Goal: Transaction & Acquisition: Purchase product/service

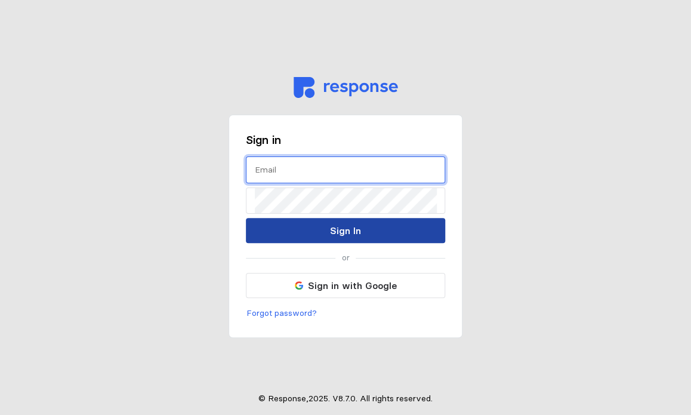
type input "[EMAIL_ADDRESS][DOMAIN_NAME]"
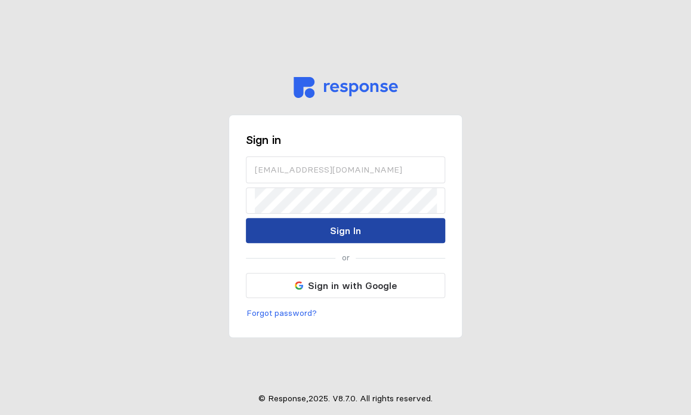
click at [377, 223] on button "Sign In" at bounding box center [345, 230] width 199 height 25
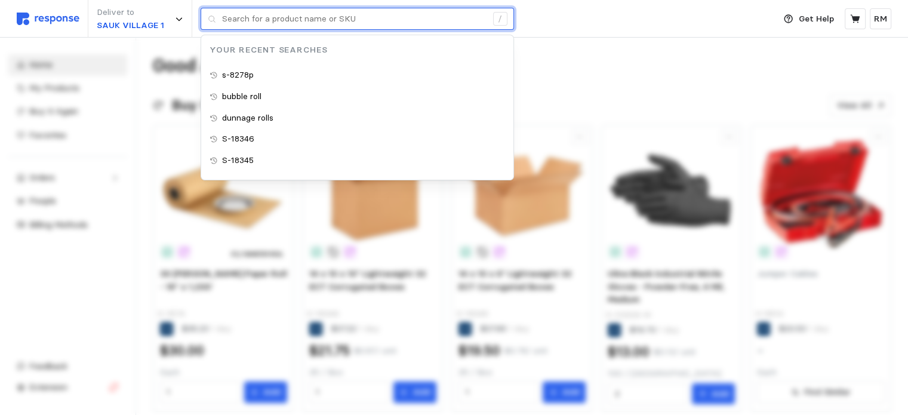
click at [300, 13] on input "text" at bounding box center [354, 18] width 265 height 21
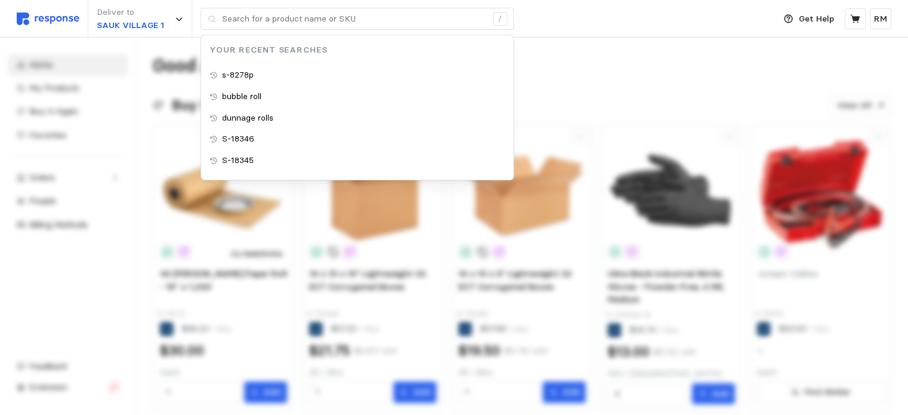
type input "S-18345"
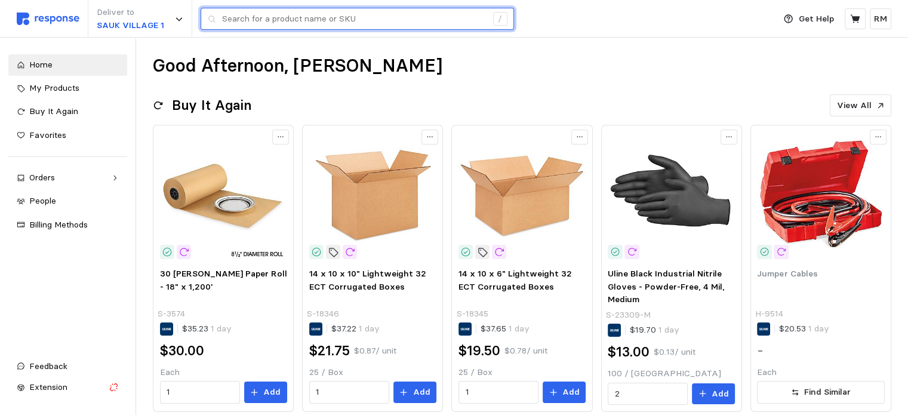
click at [332, 22] on input "text" at bounding box center [354, 18] width 265 height 21
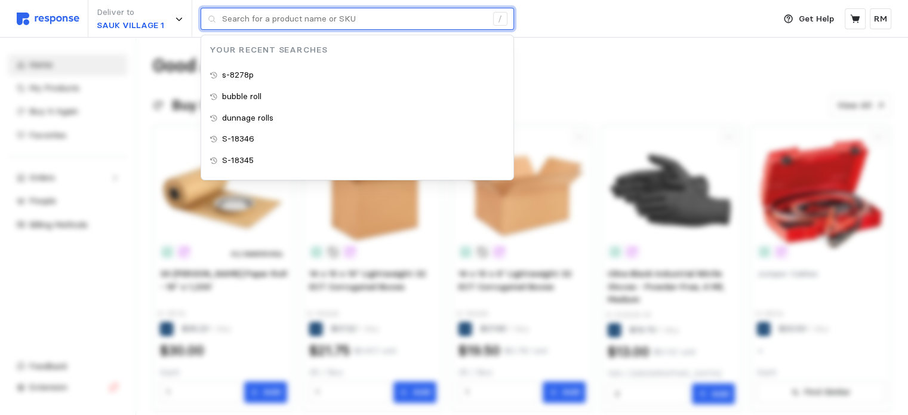
paste input "10100220-EA"
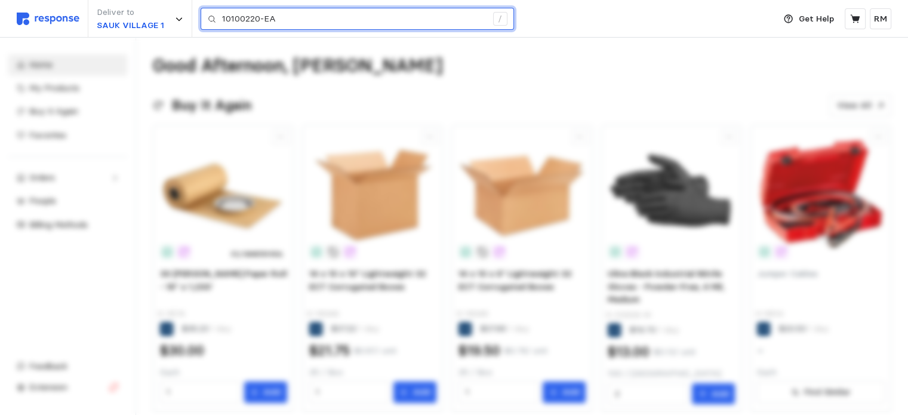
type input "10100220-EA"
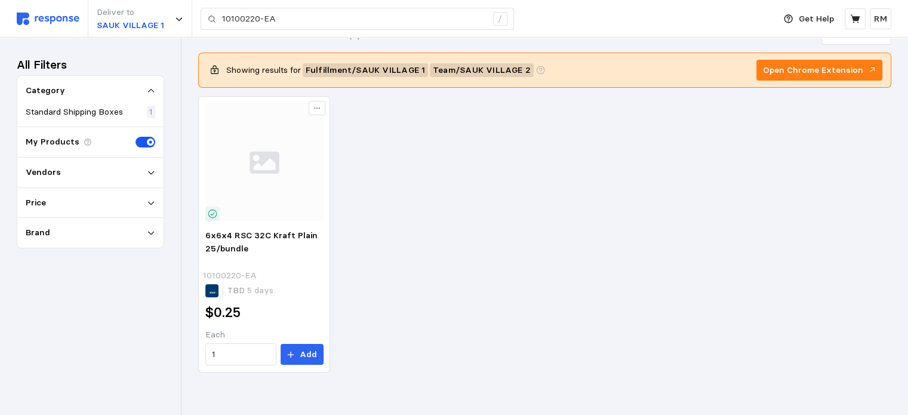
scroll to position [31, 0]
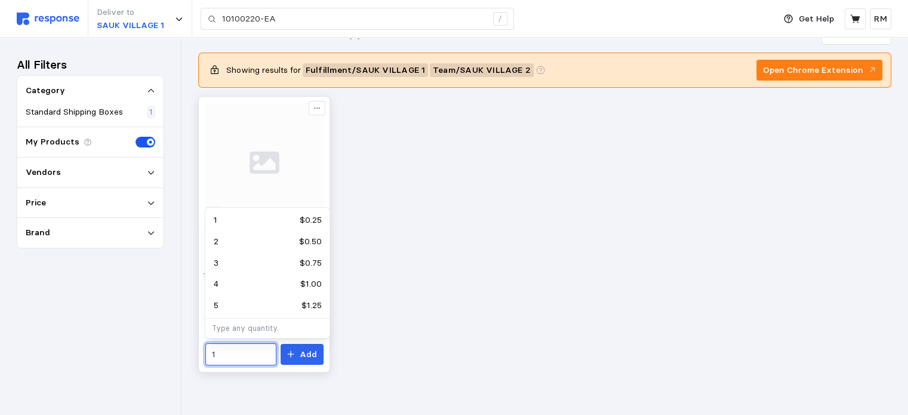
click at [247, 354] on input "1" at bounding box center [240, 354] width 57 height 21
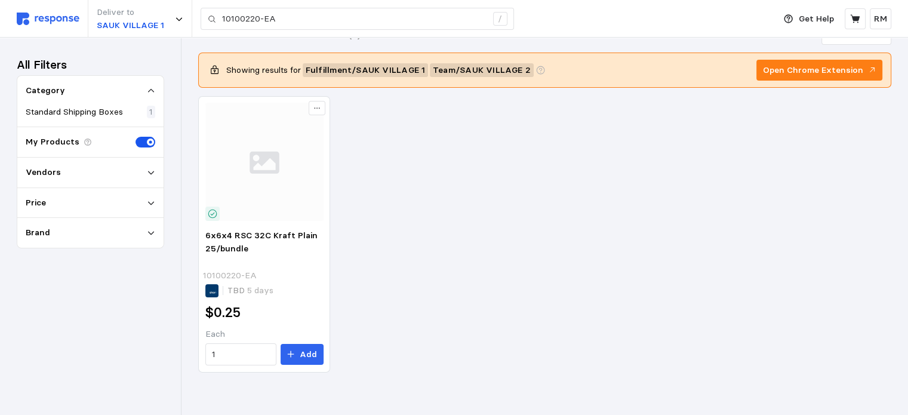
click at [466, 303] on div "6x6x4 RSC 32C Kraft Plain 25/bundle 10100220-EA TBD 5 days $0.25 Each 1 Add" at bounding box center [544, 234] width 693 height 276
click at [244, 348] on input "1" at bounding box center [240, 354] width 57 height 21
click at [257, 385] on div "1,800 $450.00" at bounding box center [267, 383] width 107 height 13
type input "1,800"
click at [308, 355] on p "Add" at bounding box center [308, 354] width 17 height 13
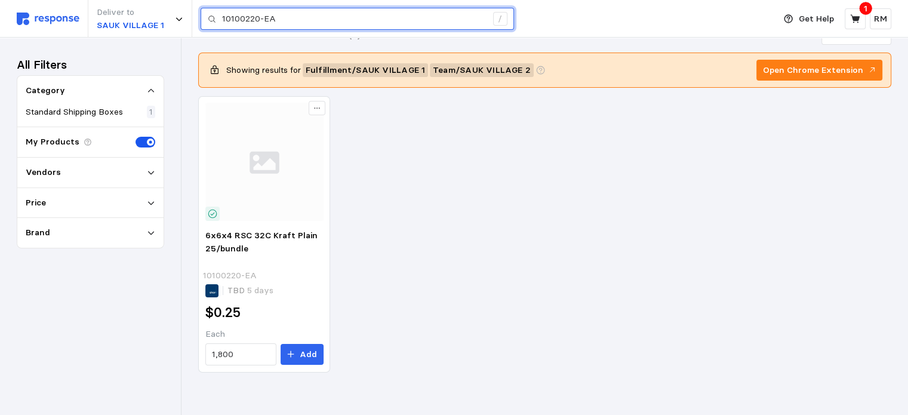
drag, startPoint x: 308, startPoint y: 23, endPoint x: 197, endPoint y: 21, distance: 111.1
click at [197, 21] on div "Deliver to [GEOGRAPHIC_DATA] 1 10100220-EA /" at bounding box center [393, 19] width 752 height 38
paste input "S-18342"
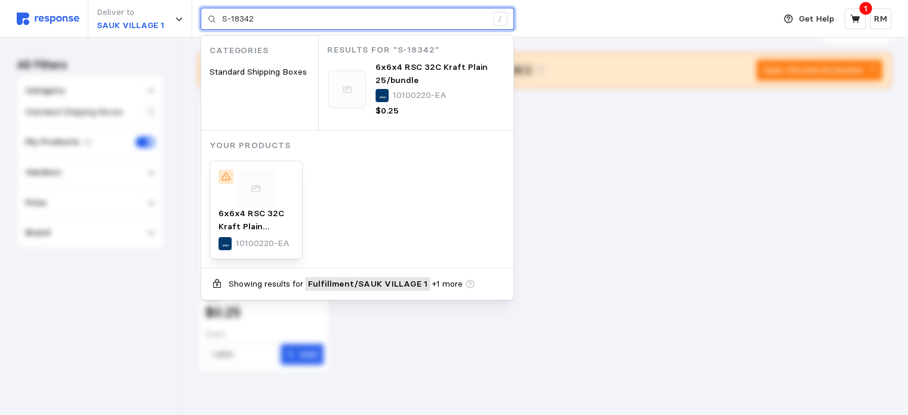
type input "S-18342"
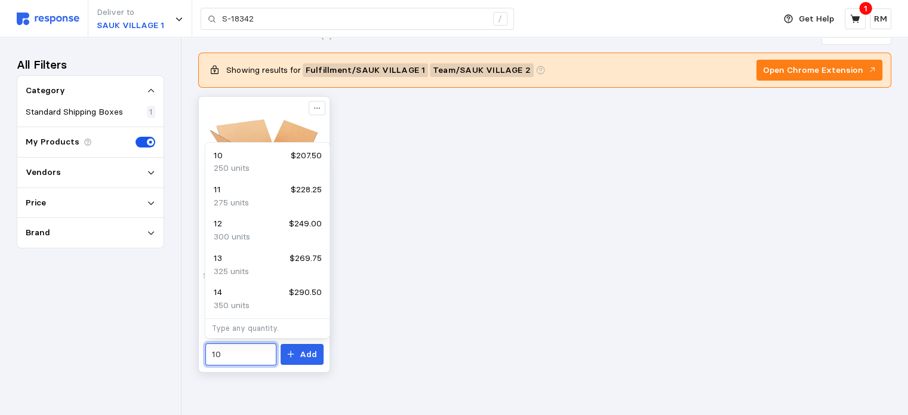
click at [230, 353] on input "10" at bounding box center [240, 354] width 57 height 21
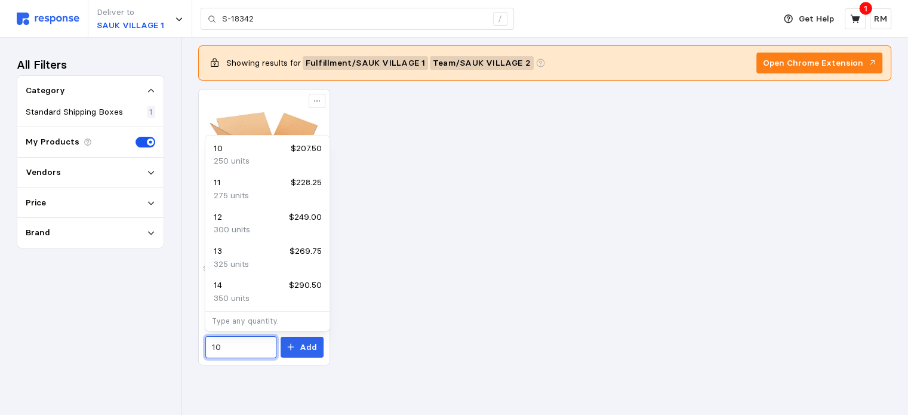
click at [233, 322] on p "Type any quantity." at bounding box center [268, 321] width 112 height 11
click at [227, 293] on p "350 units" at bounding box center [232, 298] width 36 height 13
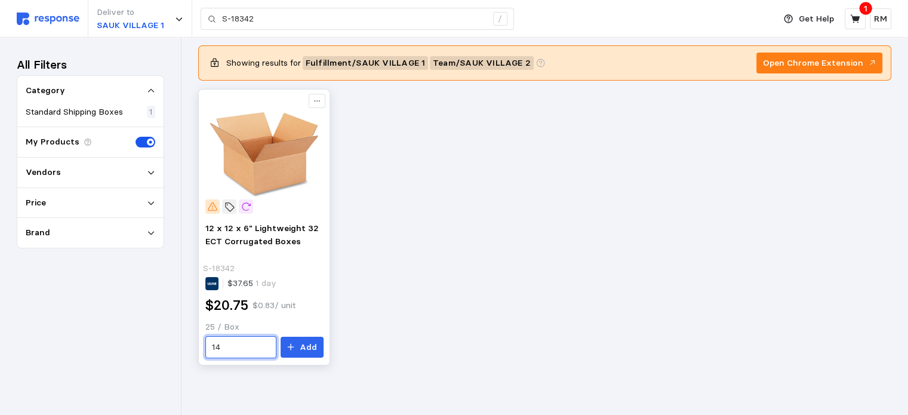
click at [238, 343] on input "14" at bounding box center [240, 347] width 57 height 21
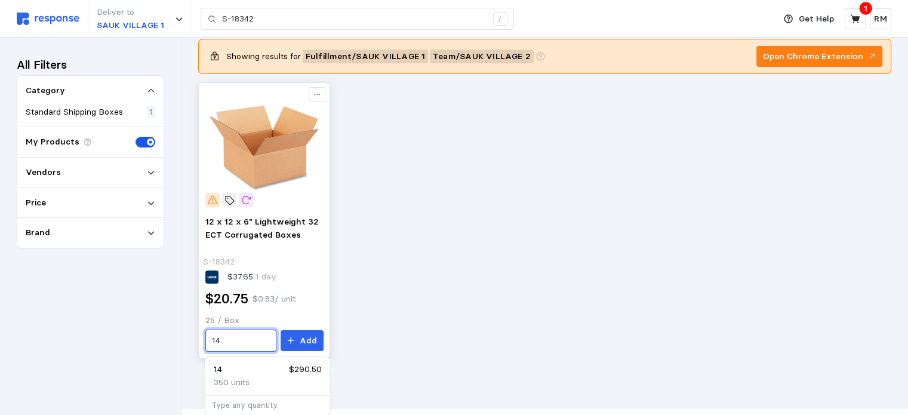
type input "1"
type input "24"
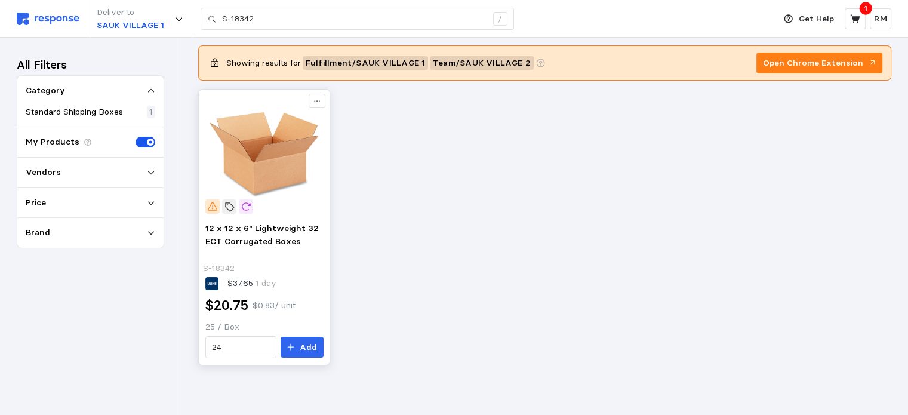
click at [324, 315] on div "12 x 12 x 6" Lightweight 32 ECT Corrugated Boxes S-18342 $37.65 1 day $20.75 $0…" at bounding box center [264, 290] width 127 height 144
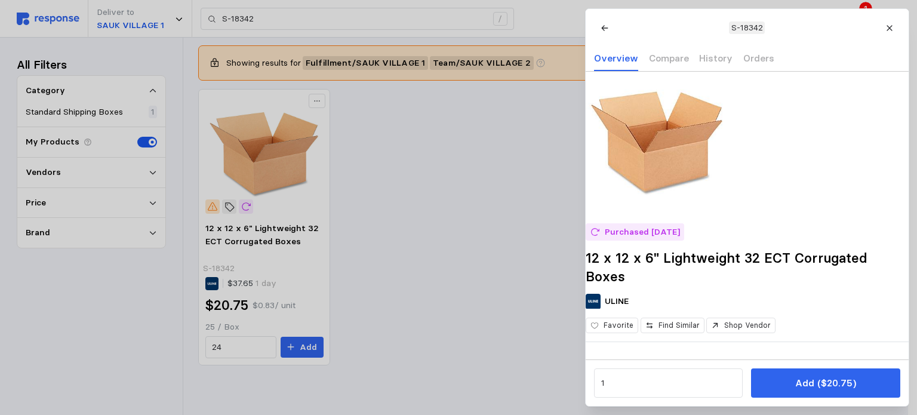
click at [458, 255] on div at bounding box center [458, 207] width 917 height 415
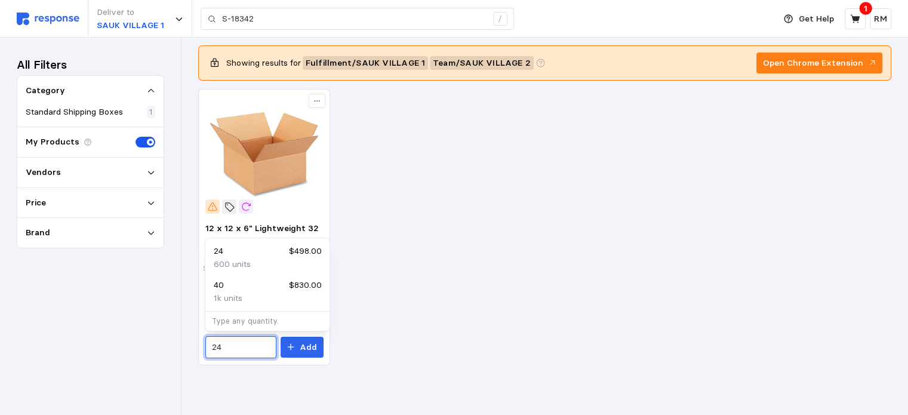
drag, startPoint x: 232, startPoint y: 351, endPoint x: 193, endPoint y: 352, distance: 38.2
click at [193, 352] on div "Results for "S-18342" (1) Relevance Showing results for Fulfillment / SAUK VILL…" at bounding box center [545, 207] width 727 height 416
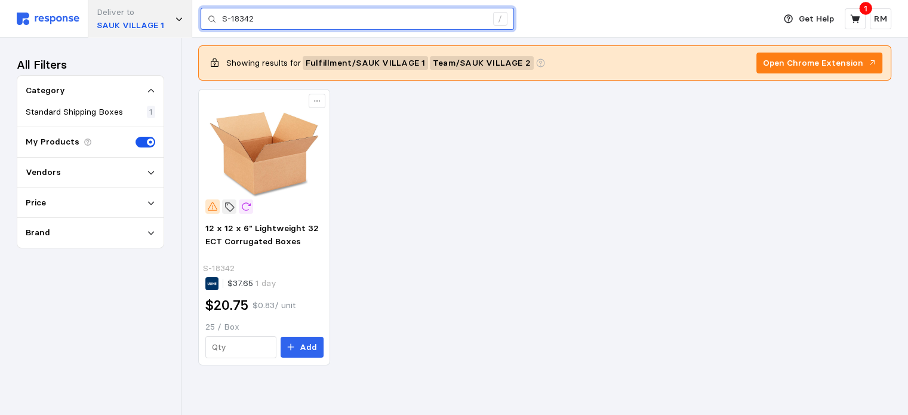
drag, startPoint x: 220, startPoint y: 17, endPoint x: 192, endPoint y: 14, distance: 28.8
click at [192, 14] on div "Deliver to [GEOGRAPHIC_DATA] 1 S-18342 /" at bounding box center [393, 19] width 752 height 38
paste input "9041"
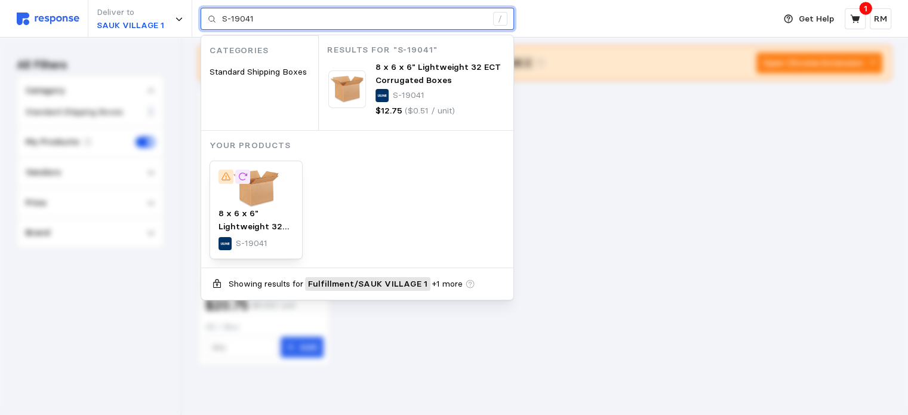
click at [298, 22] on input "S-19041" at bounding box center [354, 18] width 265 height 21
type input "S-19041"
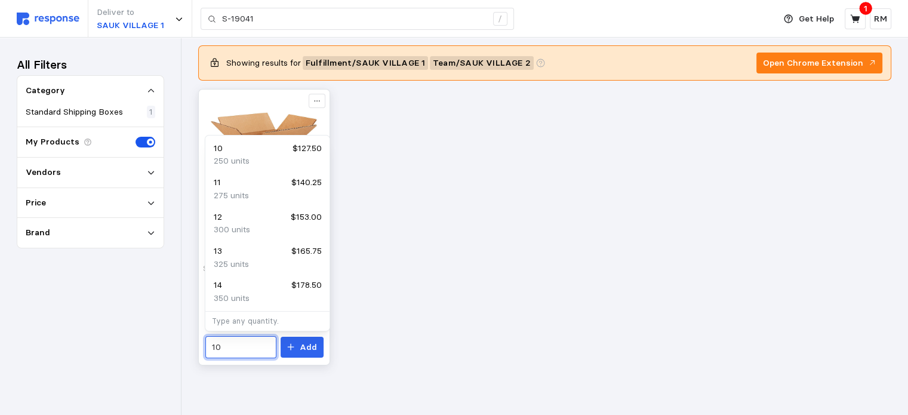
click at [226, 348] on input "10" at bounding box center [240, 347] width 57 height 21
click at [232, 390] on div "Results for "S-19041" (1) Relevance Showing results for Fulfillment / SAUK VILL…" at bounding box center [545, 207] width 727 height 416
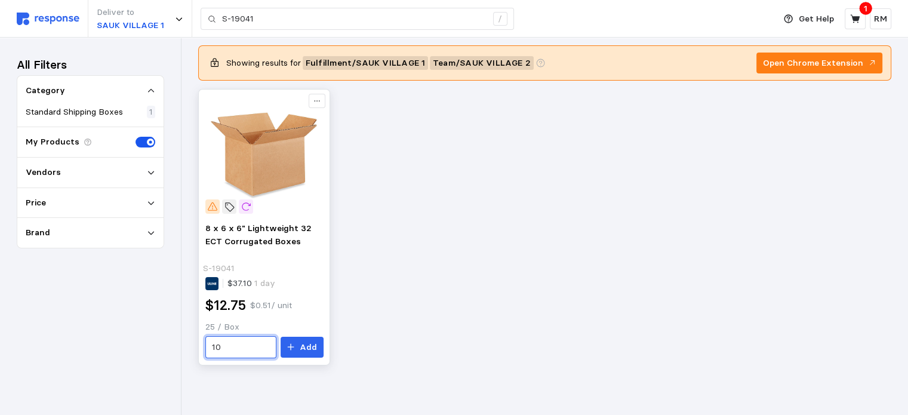
click at [228, 350] on input "10" at bounding box center [240, 347] width 57 height 21
click at [240, 379] on div "144 $1,836.00" at bounding box center [267, 376] width 107 height 13
type input "144"
click at [306, 346] on p "Add" at bounding box center [308, 347] width 17 height 13
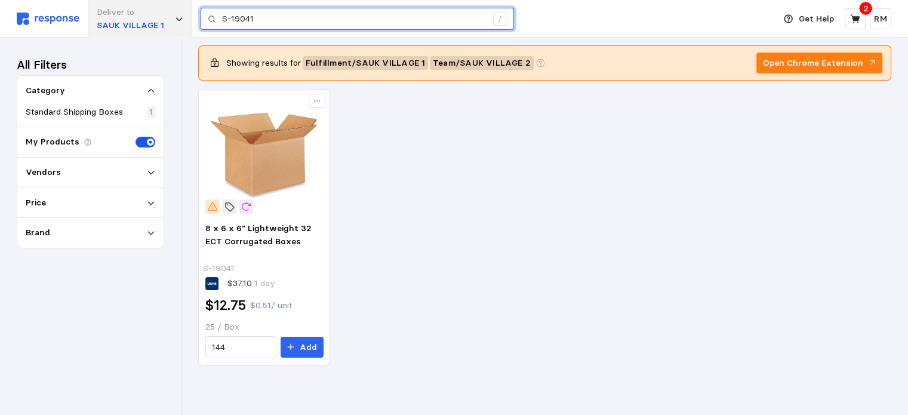
drag, startPoint x: 279, startPoint y: 21, endPoint x: 177, endPoint y: 24, distance: 102.1
click at [177, 24] on div "Deliver to [GEOGRAPHIC_DATA] 1 S-19041 /" at bounding box center [393, 19] width 752 height 38
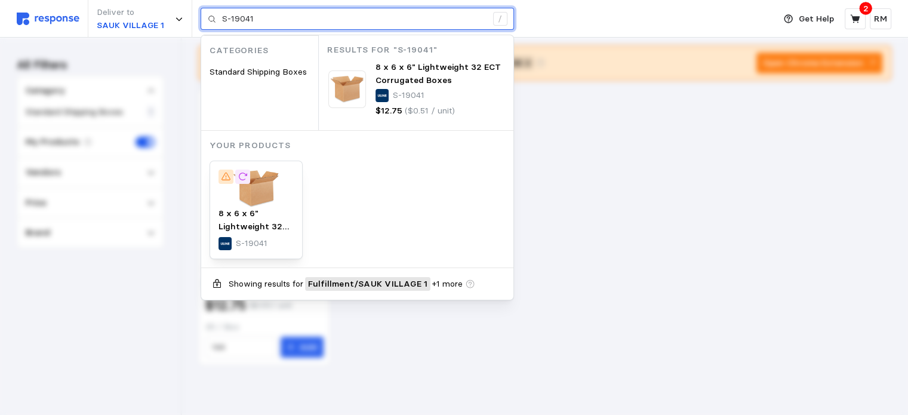
drag, startPoint x: 279, startPoint y: 18, endPoint x: 198, endPoint y: 13, distance: 81.9
click at [198, 13] on div "Deliver to SAUK VILLAGE 1 S-19041 / Categories Standard Shipping Boxes Results …" at bounding box center [393, 19] width 752 height 38
click at [269, 19] on input "S-19041" at bounding box center [354, 18] width 265 height 21
click at [265, 19] on input "S-19041" at bounding box center [354, 18] width 265 height 21
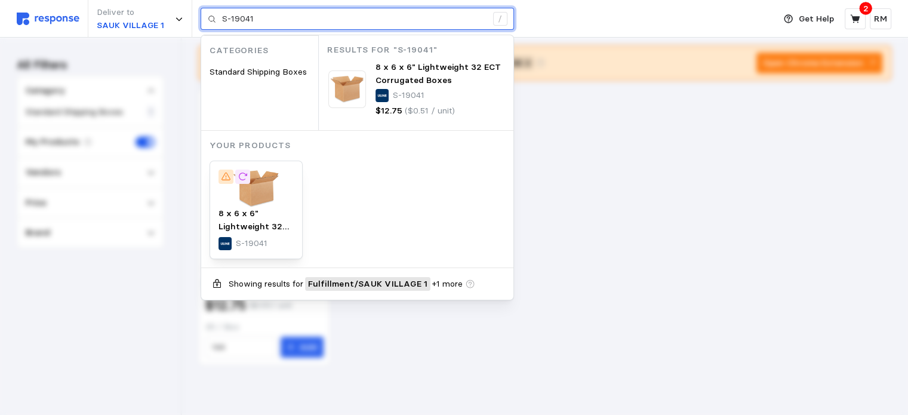
drag, startPoint x: 265, startPoint y: 19, endPoint x: 213, endPoint y: 19, distance: 51.3
click at [213, 19] on div "S-19041 /" at bounding box center [357, 19] width 313 height 23
paste input "64"
type input "S-19064"
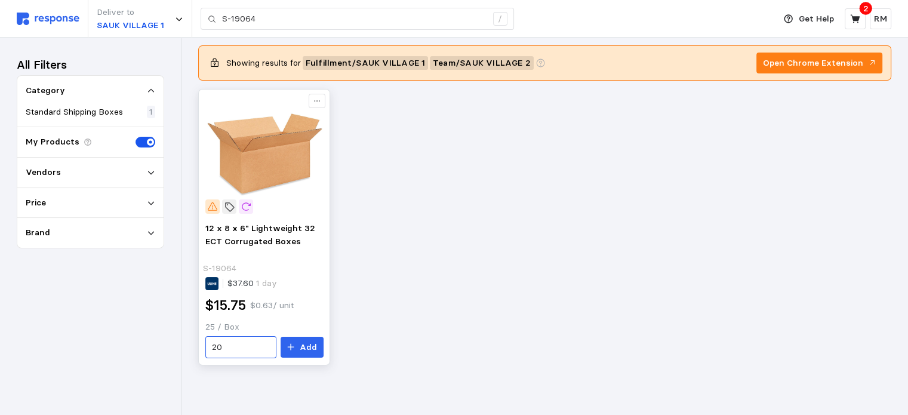
click at [211, 348] on div "20" at bounding box center [240, 347] width 71 height 23
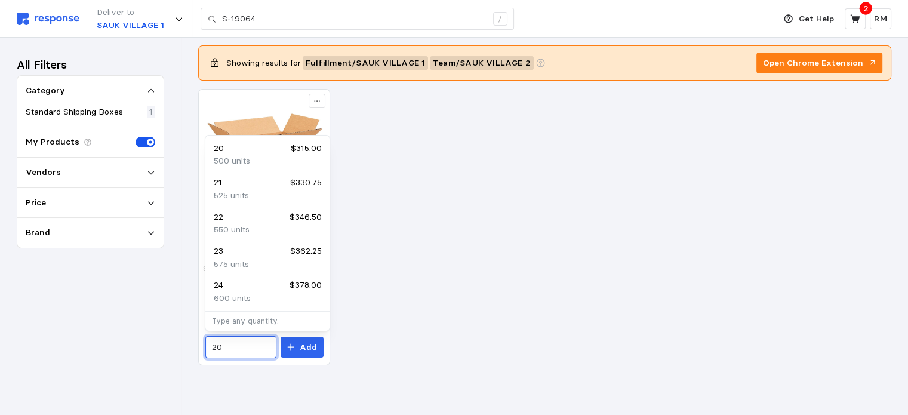
drag, startPoint x: 236, startPoint y: 342, endPoint x: 172, endPoint y: 360, distance: 66.5
click at [172, 360] on div "Deliver to SAUK VILLAGE 1 S-19064 / Get Help 2 RM S-19064 / Home My Products Bu…" at bounding box center [454, 189] width 908 height 454
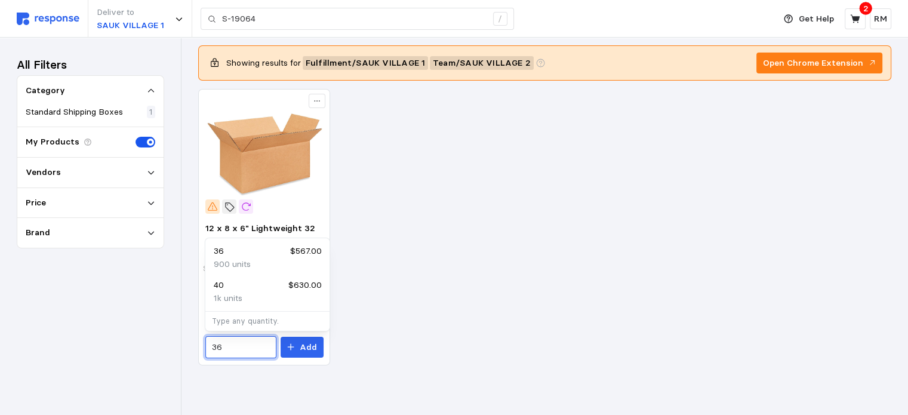
click at [281, 258] on div "900 units" at bounding box center [267, 264] width 107 height 13
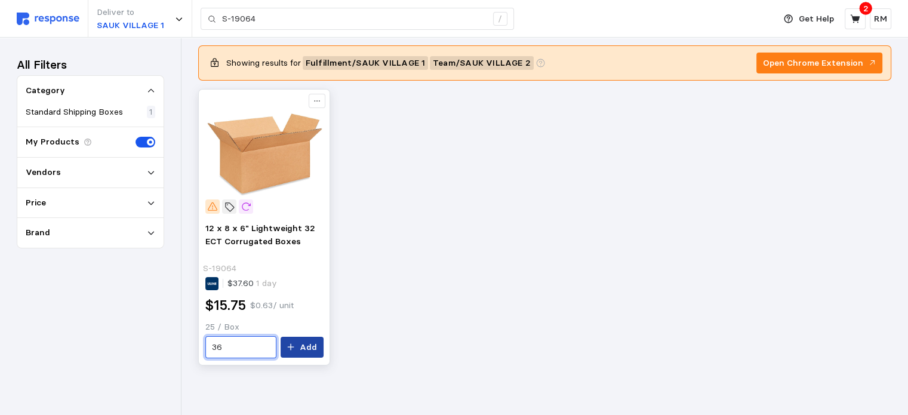
type input "36"
click at [316, 350] on p "Add" at bounding box center [308, 347] width 17 height 13
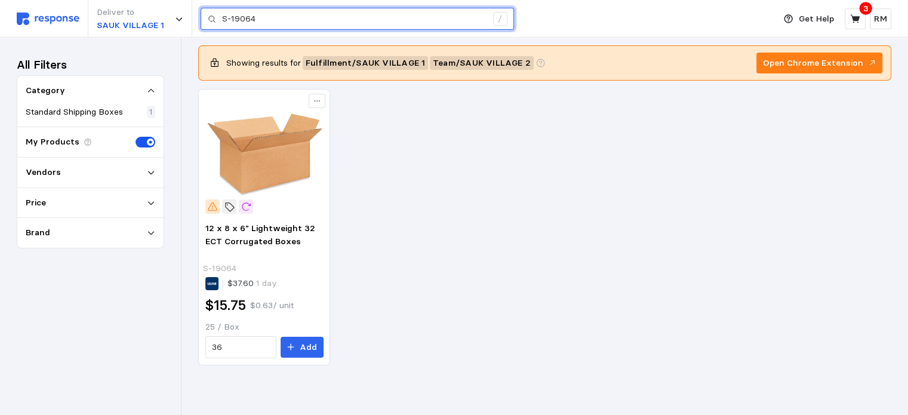
drag, startPoint x: 277, startPoint y: 20, endPoint x: 205, endPoint y: 13, distance: 72.6
click at [205, 13] on div "S-19064 /" at bounding box center [357, 19] width 313 height 23
paste input "8342"
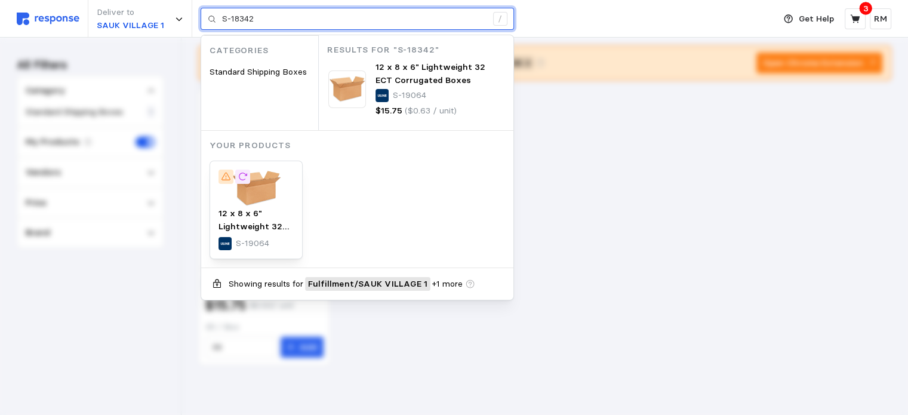
type input "S-18342"
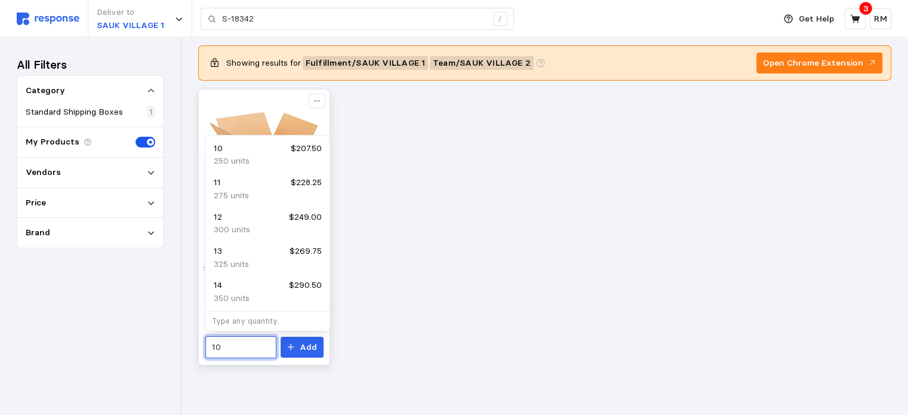
click at [217, 342] on input "10" at bounding box center [240, 347] width 57 height 21
drag, startPoint x: 228, startPoint y: 346, endPoint x: 195, endPoint y: 348, distance: 33.5
click at [195, 348] on div "Results for "S-18342" (1) Relevance Showing results for Fulfillment / SAUK VILL…" at bounding box center [545, 207] width 727 height 416
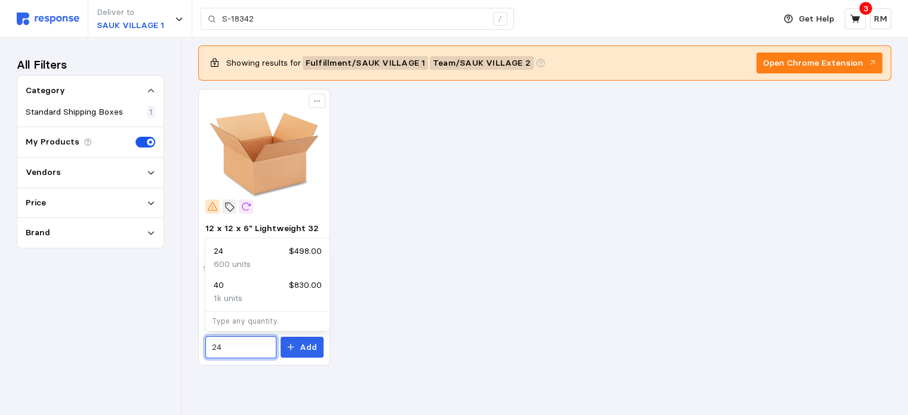
click at [248, 255] on div "24 $498.00" at bounding box center [267, 251] width 107 height 13
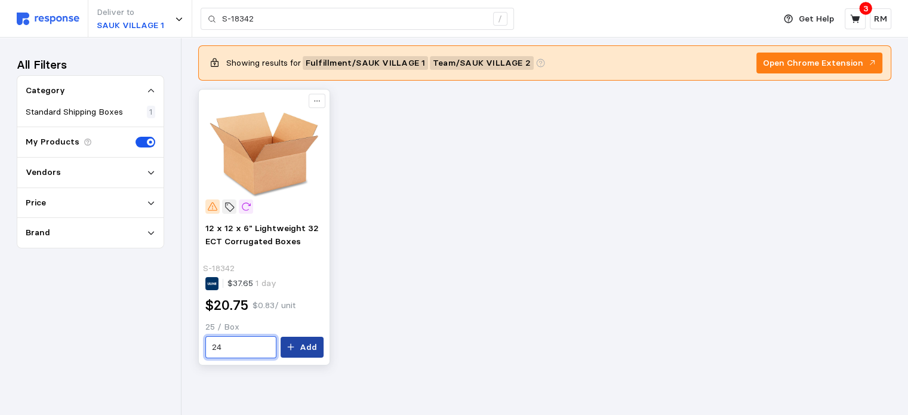
type input "24"
click at [311, 349] on p "Add" at bounding box center [308, 347] width 17 height 13
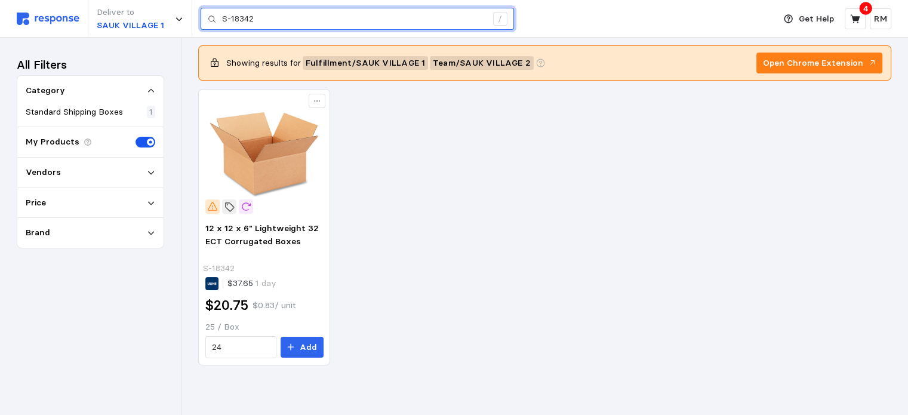
drag, startPoint x: 265, startPoint y: 19, endPoint x: 217, endPoint y: 14, distance: 47.4
click at [217, 14] on div "S-18342 /" at bounding box center [357, 19] width 313 height 23
paste input "21548"
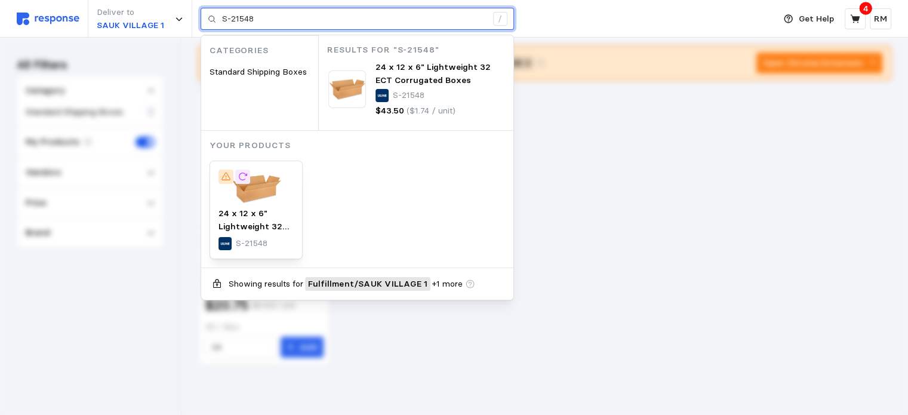
type input "S-21548"
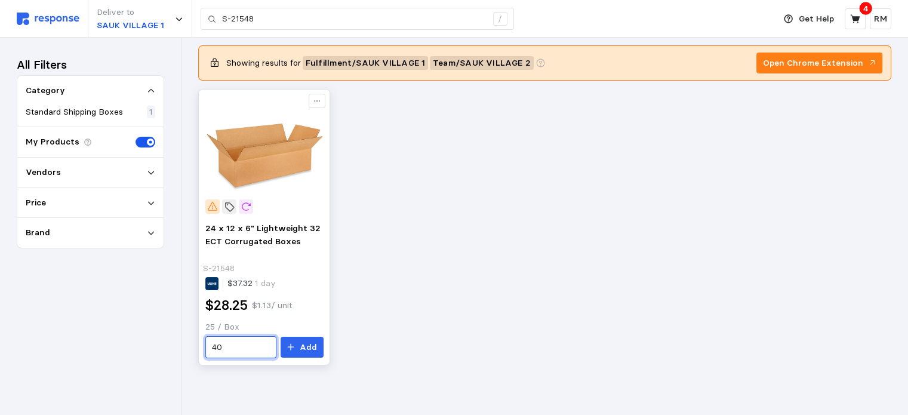
click at [247, 341] on input "40" at bounding box center [240, 347] width 57 height 21
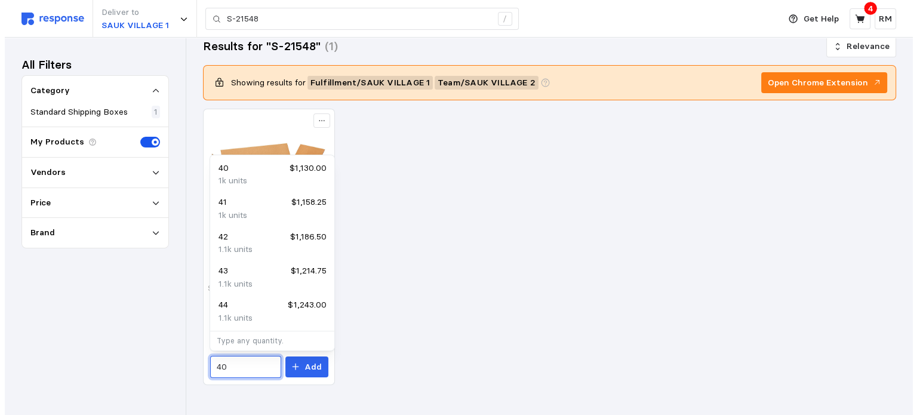
scroll to position [38, 0]
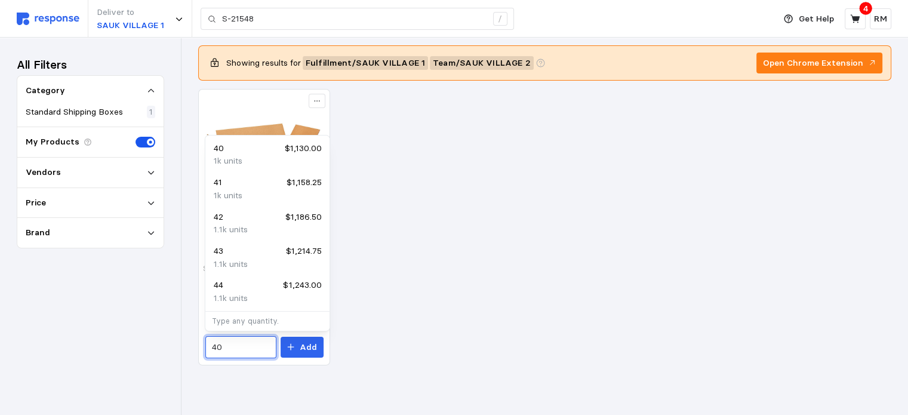
drag, startPoint x: 225, startPoint y: 350, endPoint x: 195, endPoint y: 348, distance: 29.4
click at [195, 348] on div "Results for "S-21548" (1) Relevance Showing results for Fulfillment / SAUK VILL…" at bounding box center [545, 207] width 727 height 416
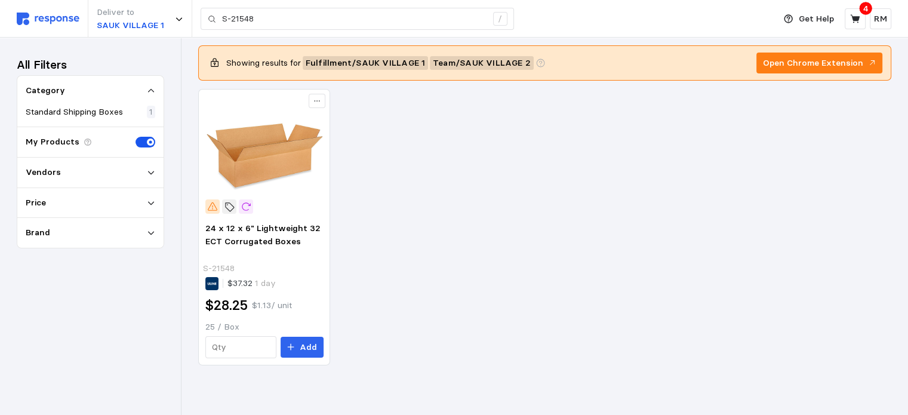
click at [372, 245] on div "24 x 12 x 6" Lightweight 32 ECT Corrugated Boxes S-21548 $37.32 1 day $28.25 $1…" at bounding box center [544, 227] width 693 height 276
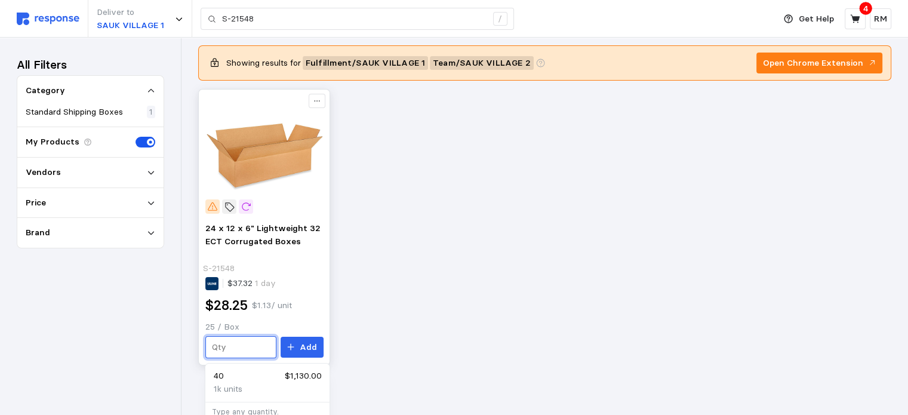
click at [248, 349] on input "text" at bounding box center [240, 347] width 57 height 21
type input "12"
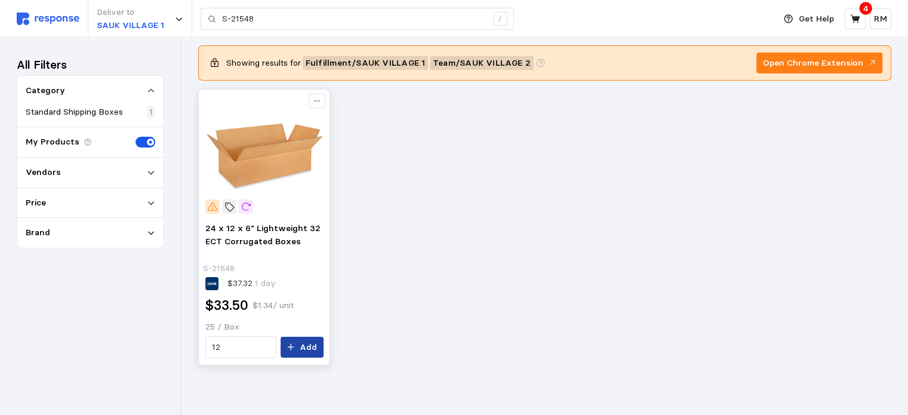
click at [309, 346] on p "Add" at bounding box center [308, 347] width 17 height 13
click at [691, 21] on icon at bounding box center [855, 19] width 11 height 11
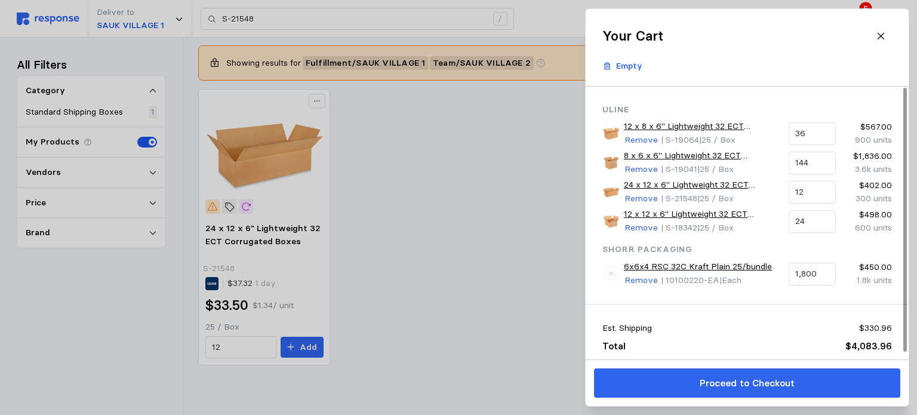
scroll to position [8, 0]
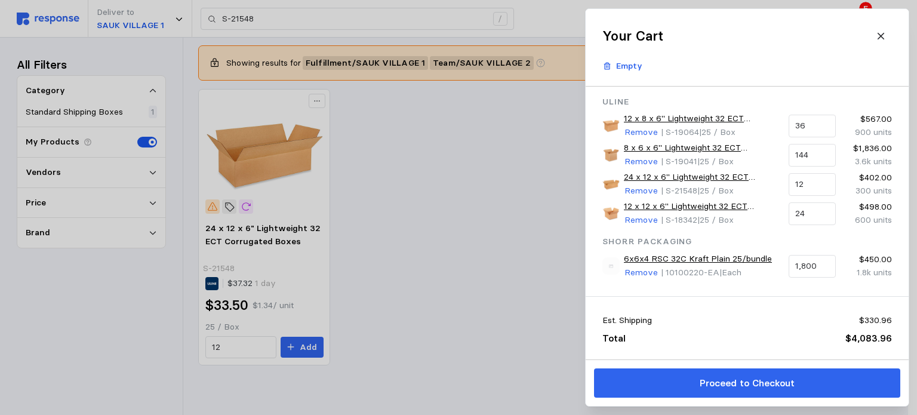
click at [527, 247] on div at bounding box center [458, 207] width 917 height 415
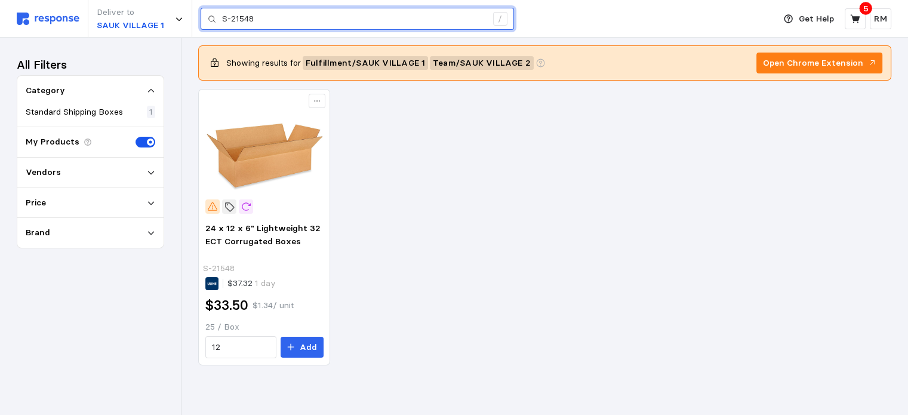
click at [288, 14] on input "S-21548" at bounding box center [354, 18] width 265 height 21
drag, startPoint x: 284, startPoint y: 14, endPoint x: 203, endPoint y: 21, distance: 81.5
click at [203, 21] on div "S-21548 /" at bounding box center [357, 19] width 313 height 23
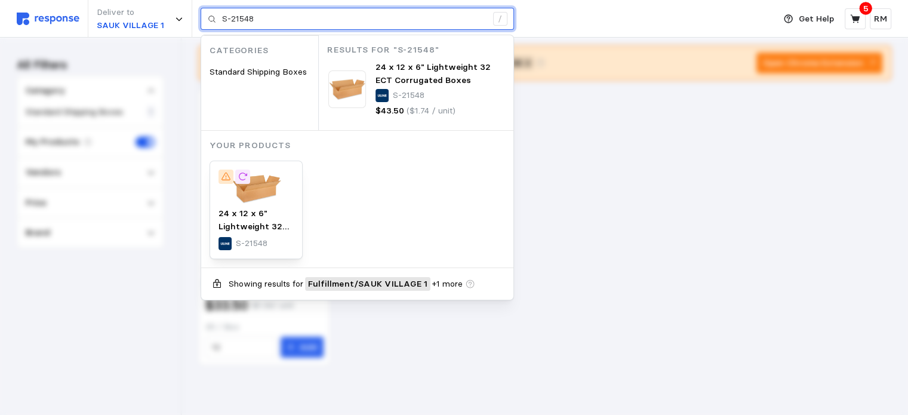
paste input "022"
type input "S-21022"
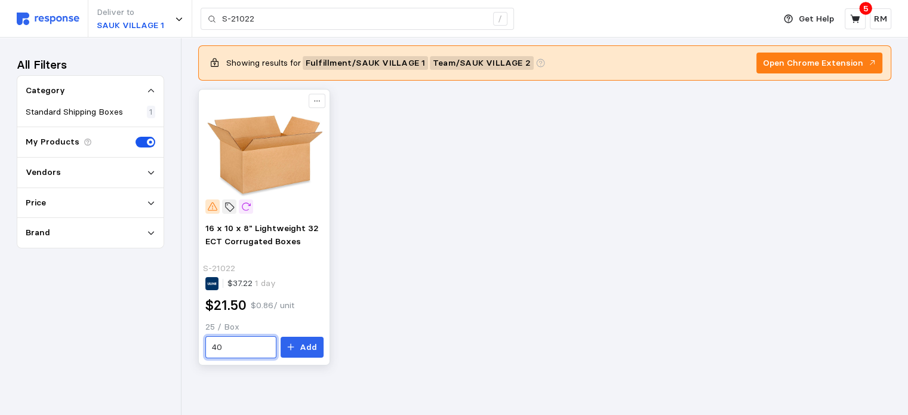
click at [240, 350] on input "40" at bounding box center [240, 347] width 57 height 21
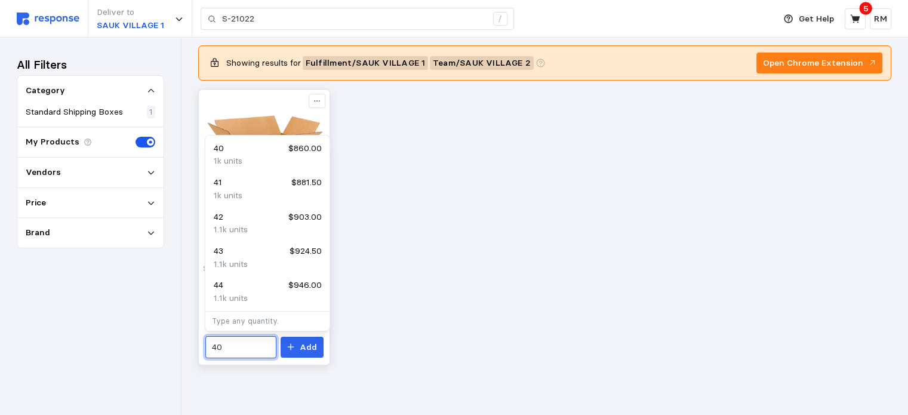
drag, startPoint x: 227, startPoint y: 350, endPoint x: 203, endPoint y: 354, distance: 24.7
click at [203, 354] on div "16 x 10 x 8" Lightweight 32 ECT Corrugated Boxes S-21022 $37.22 1 day $21.50 $0…" at bounding box center [264, 290] width 127 height 144
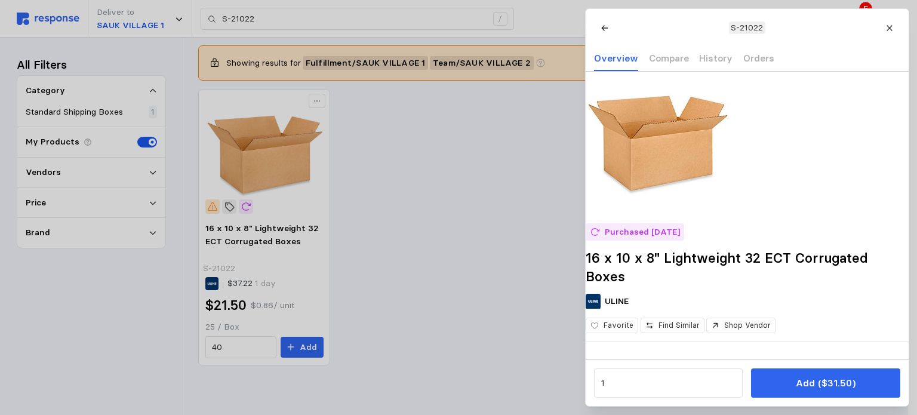
click at [248, 344] on div at bounding box center [458, 207] width 917 height 415
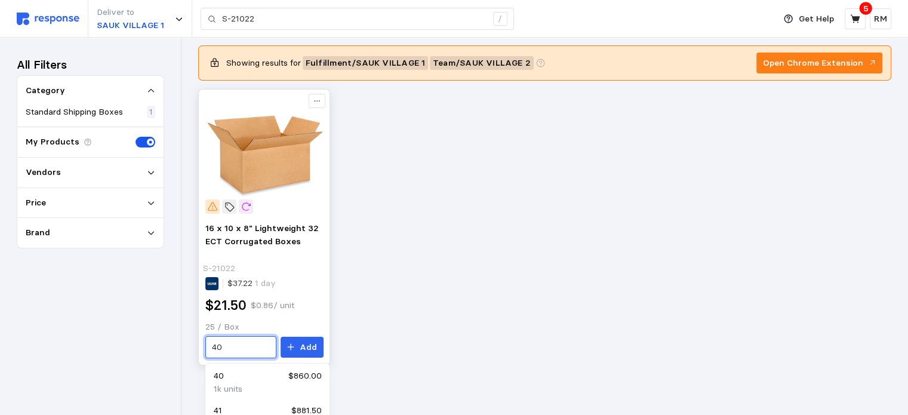
click at [247, 344] on input "40" at bounding box center [240, 347] width 57 height 21
click at [256, 378] on div "48 $1,032.00" at bounding box center [267, 376] width 107 height 13
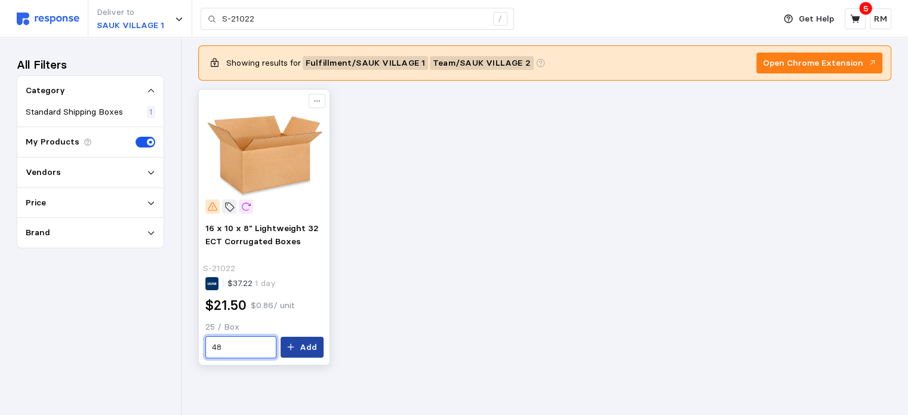
type input "48"
click at [300, 346] on button "Add" at bounding box center [302, 347] width 43 height 21
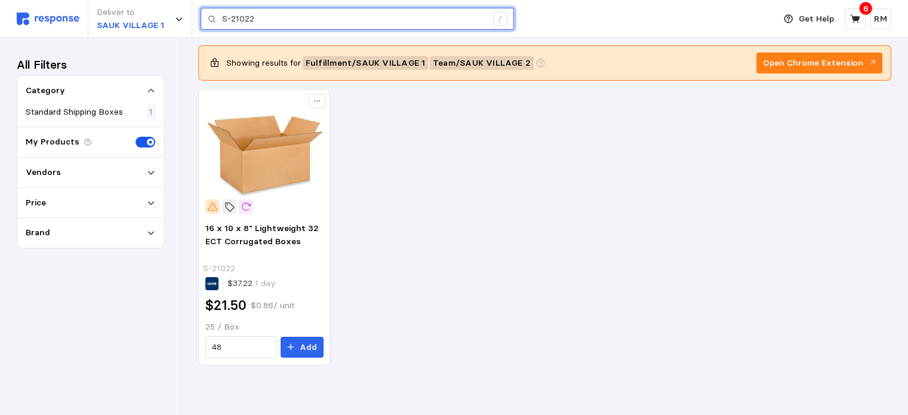
drag, startPoint x: 260, startPoint y: 20, endPoint x: 210, endPoint y: 20, distance: 50.8
click at [210, 20] on div "S-21022 /" at bounding box center [357, 19] width 313 height 23
paste input "1984"
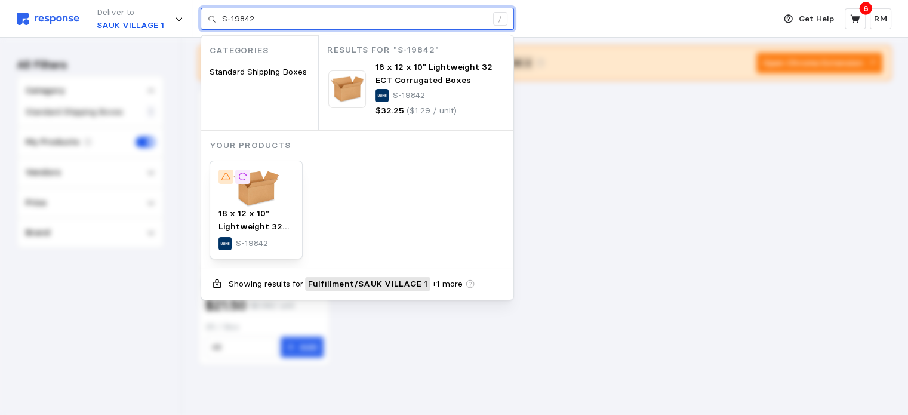
type input "S-19842"
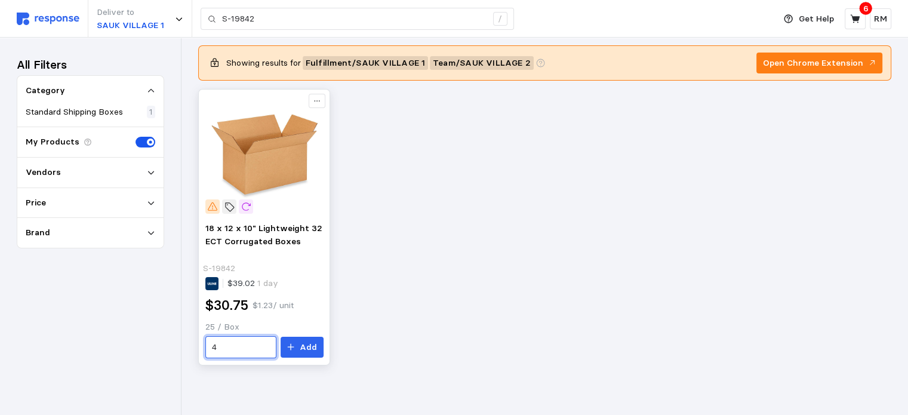
click at [233, 345] on input "4" at bounding box center [240, 347] width 57 height 21
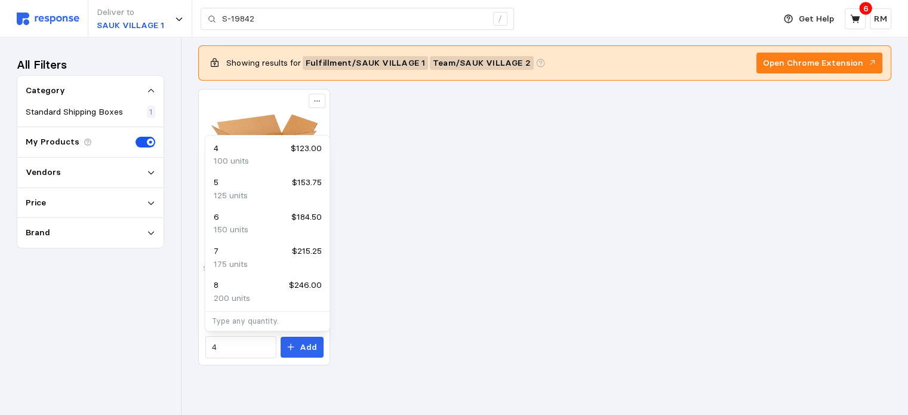
click at [437, 293] on div "18 x 12 x 10" Lightweight 32 ECT Corrugated Boxes S-19842 $39.02 1 day $30.75 $…" at bounding box center [544, 227] width 693 height 276
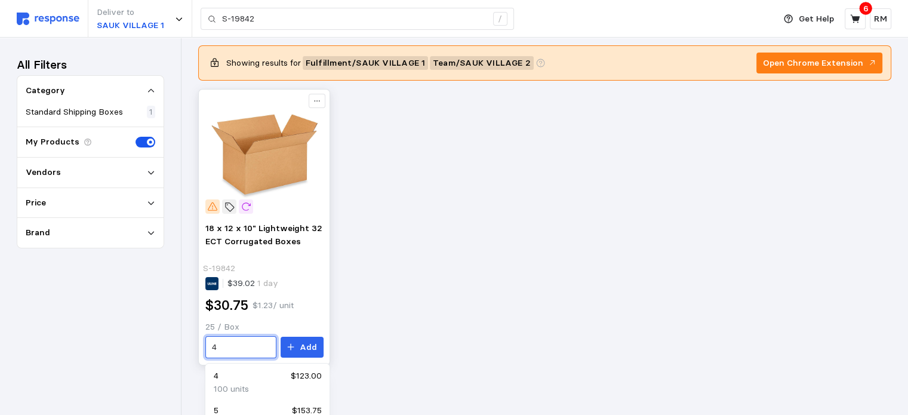
drag, startPoint x: 242, startPoint y: 347, endPoint x: 198, endPoint y: 348, distance: 43.6
click at [198, 348] on div "18 x 12 x 10" Lightweight 32 ECT Corrugated Boxes S-19842 $39.02 1 day $30.75 $…" at bounding box center [264, 227] width 132 height 276
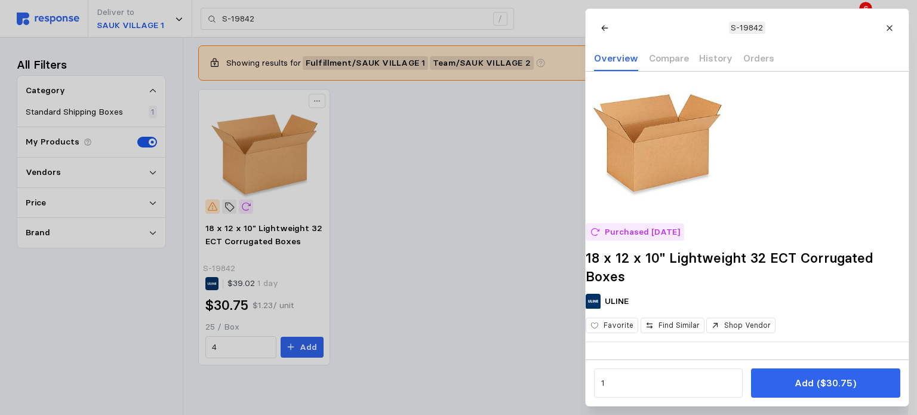
click at [227, 348] on div at bounding box center [458, 207] width 917 height 415
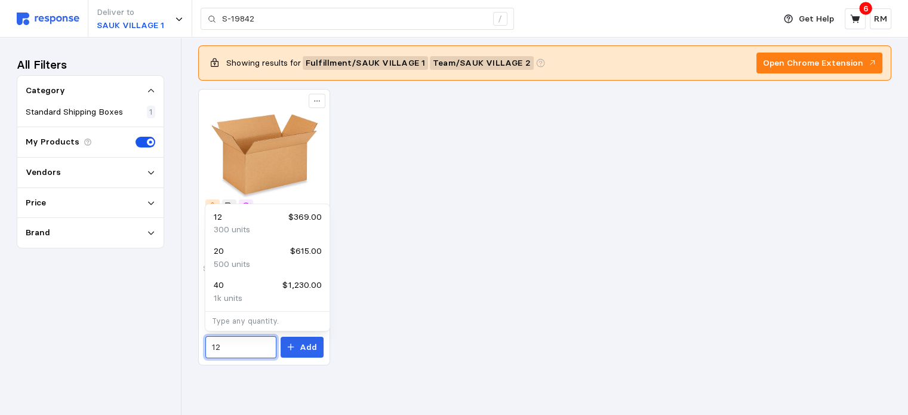
click at [253, 220] on div "12 $369.00" at bounding box center [267, 217] width 107 height 13
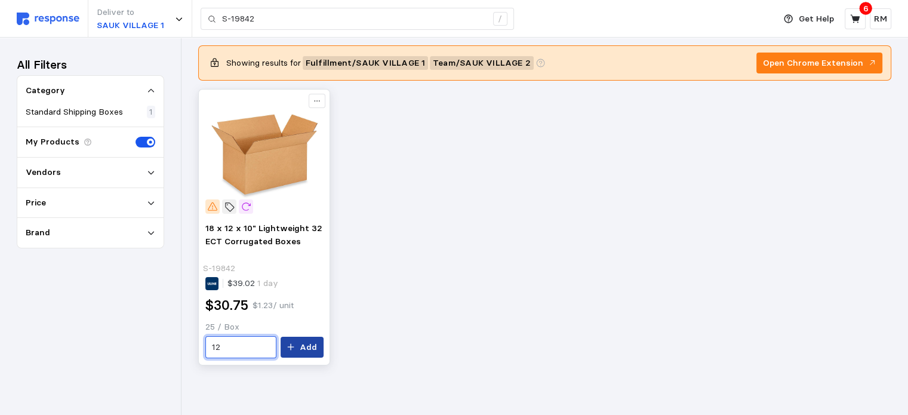
type input "12"
click at [297, 352] on button "Add" at bounding box center [302, 347] width 43 height 21
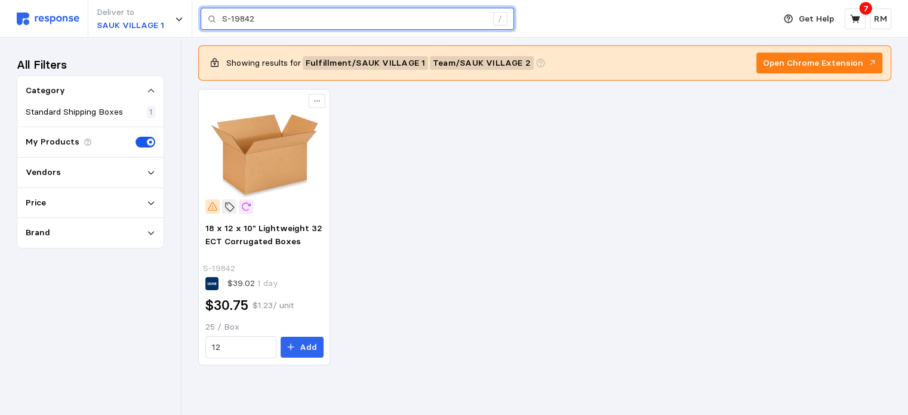
drag, startPoint x: 268, startPoint y: 13, endPoint x: 197, endPoint y: 25, distance: 72.0
click at [197, 25] on div "Deliver to [GEOGRAPHIC_DATA] 1 S-19842 /" at bounding box center [393, 19] width 752 height 38
paste input "8359"
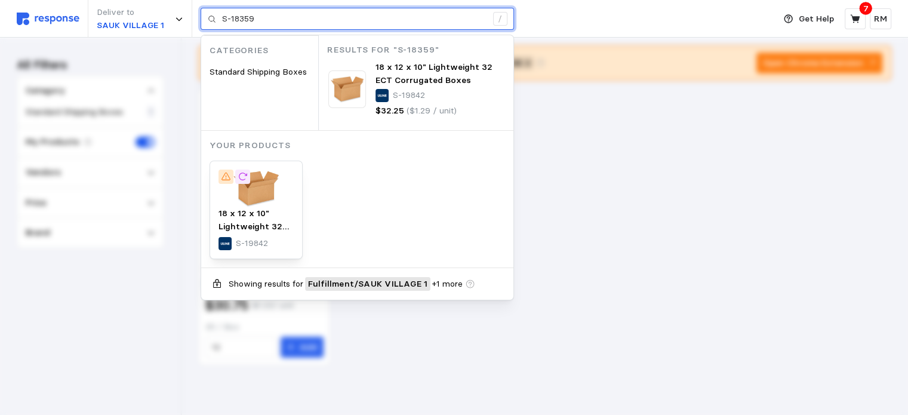
type input "S-18359"
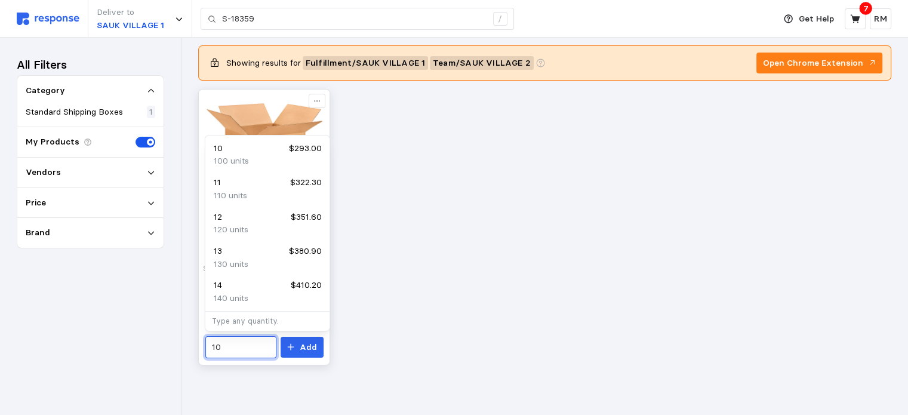
click at [230, 343] on input "10" at bounding box center [240, 347] width 57 height 21
click at [240, 194] on p "150 units" at bounding box center [231, 195] width 35 height 13
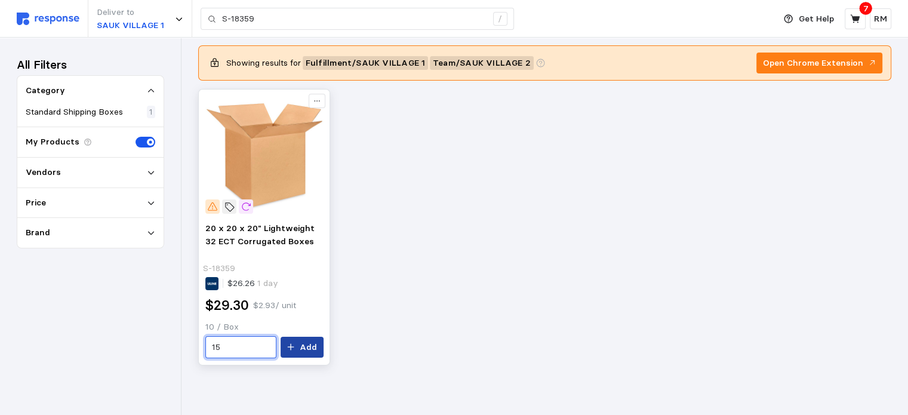
type input "15"
click at [311, 345] on p "Add" at bounding box center [308, 347] width 17 height 13
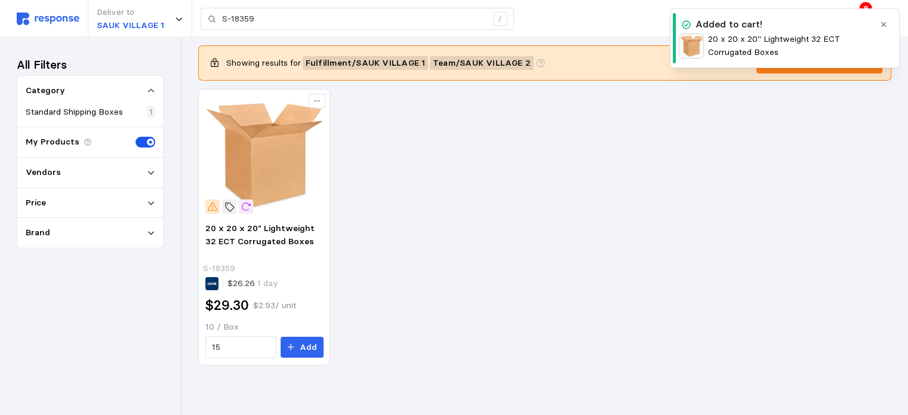
click at [691, 23] on icon "button" at bounding box center [884, 24] width 8 height 8
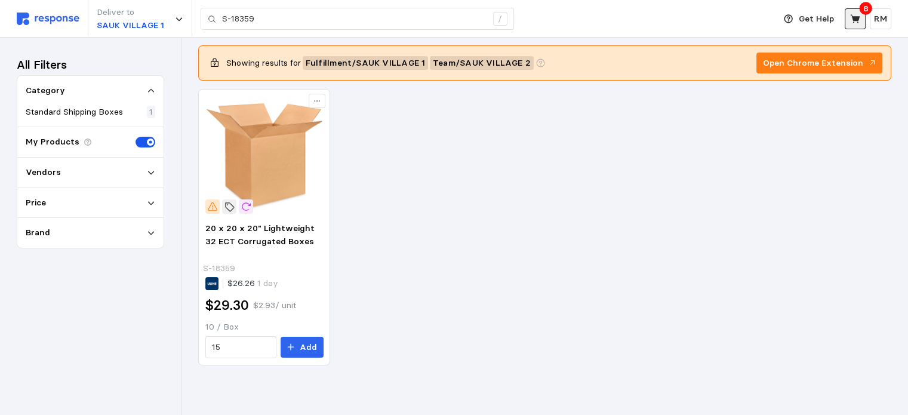
click at [691, 19] on icon at bounding box center [855, 19] width 11 height 11
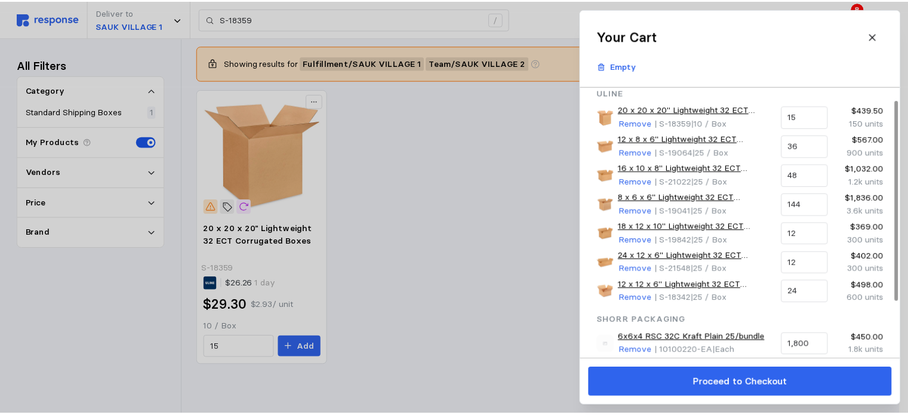
scroll to position [13, 0]
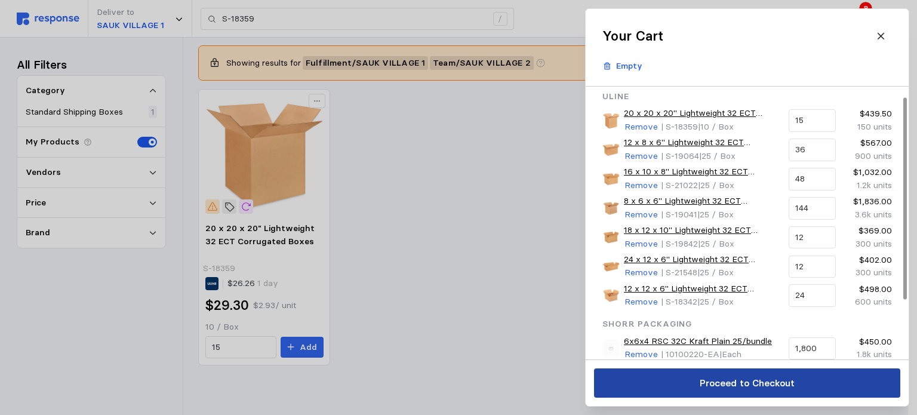
click at [691, 383] on p "Proceed to Checkout" at bounding box center [746, 383] width 95 height 15
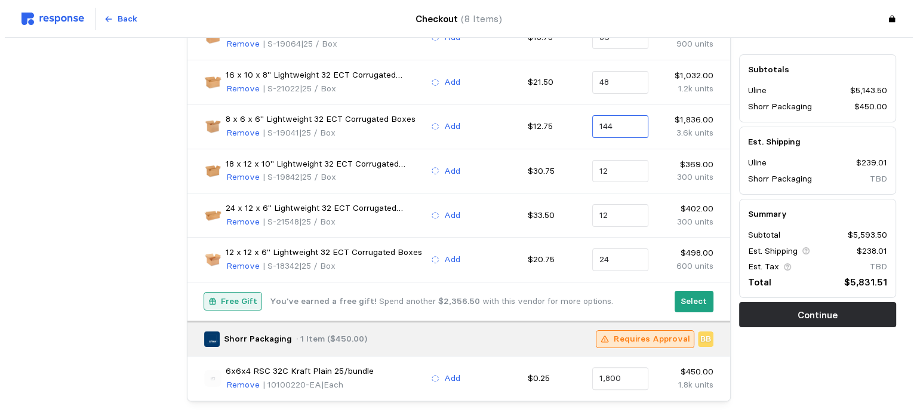
scroll to position [220, 0]
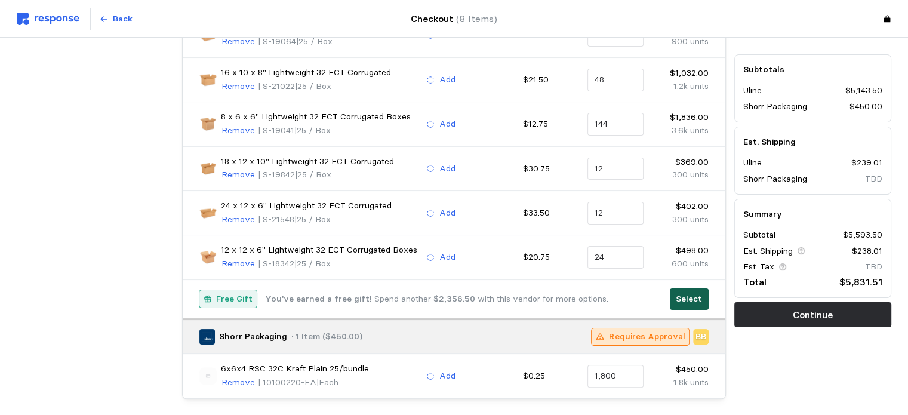
click at [678, 295] on p "Select" at bounding box center [689, 299] width 26 height 13
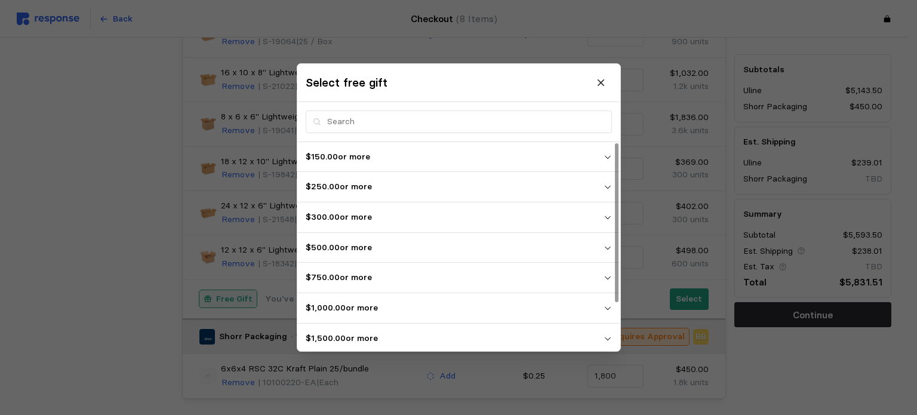
scroll to position [62, 0]
click at [416, 335] on p "$5,000.00 or more" at bounding box center [455, 336] width 298 height 13
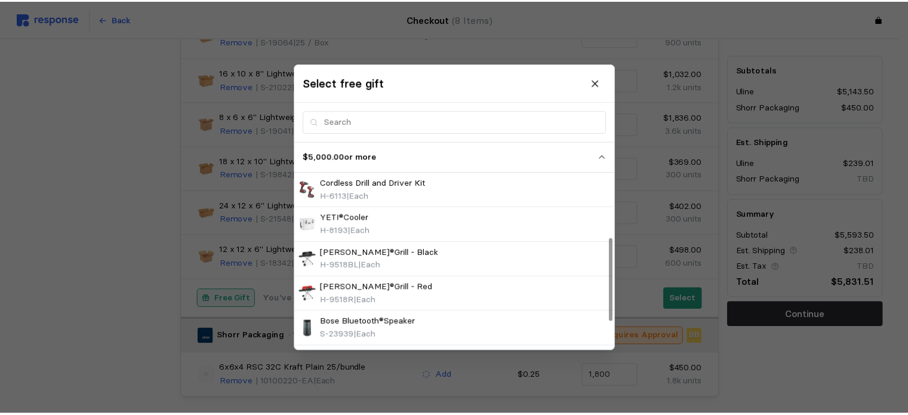
scroll to position [236, 0]
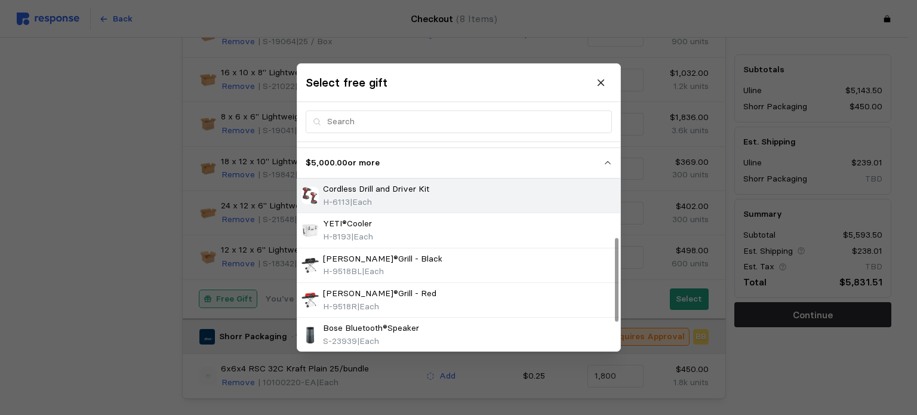
click at [459, 198] on div "Cordless Drill and Driver Kit H-6113 | Each" at bounding box center [459, 196] width 315 height 26
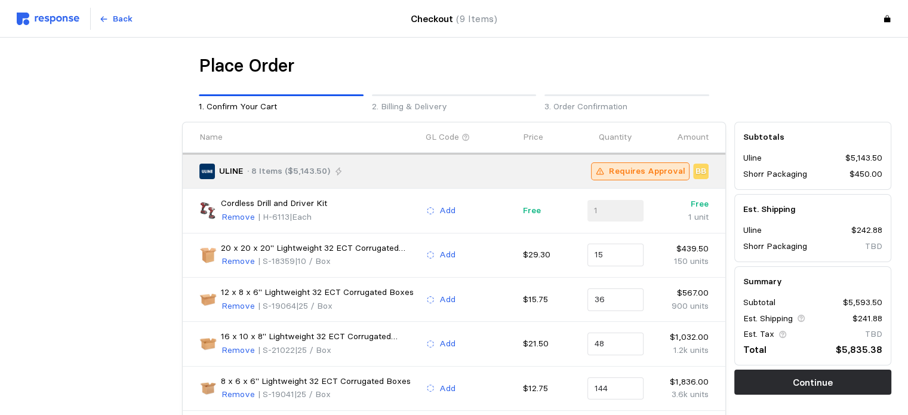
scroll to position [272, 0]
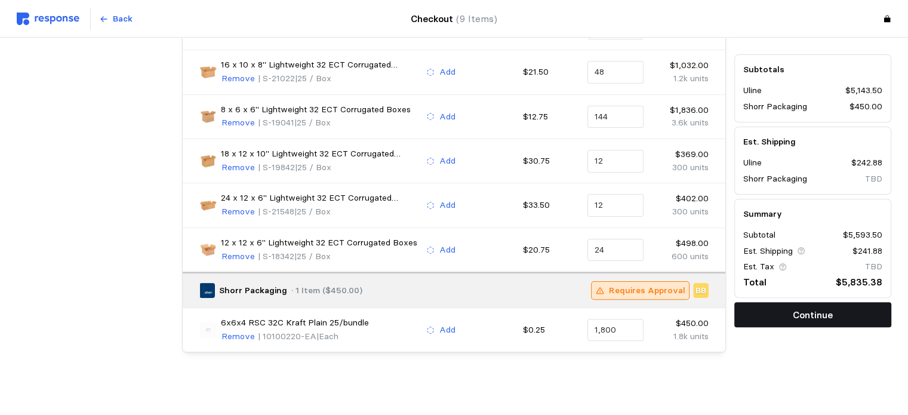
click at [691, 319] on p "Continue" at bounding box center [813, 314] width 40 height 15
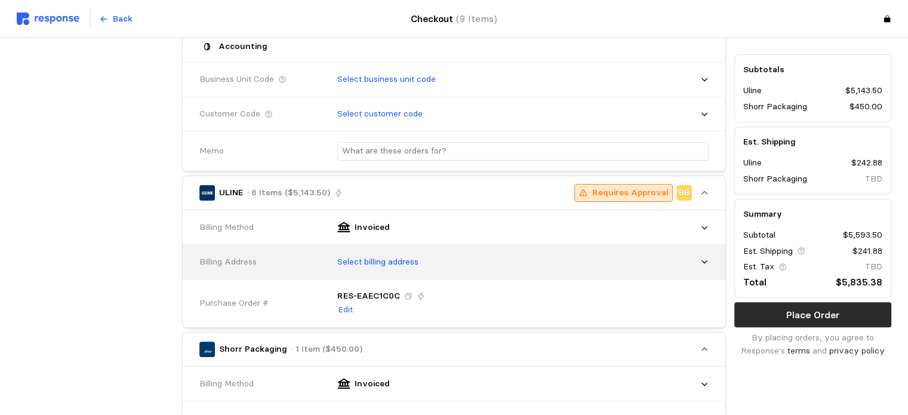
click at [582, 266] on div "Select billing address" at bounding box center [519, 262] width 380 height 30
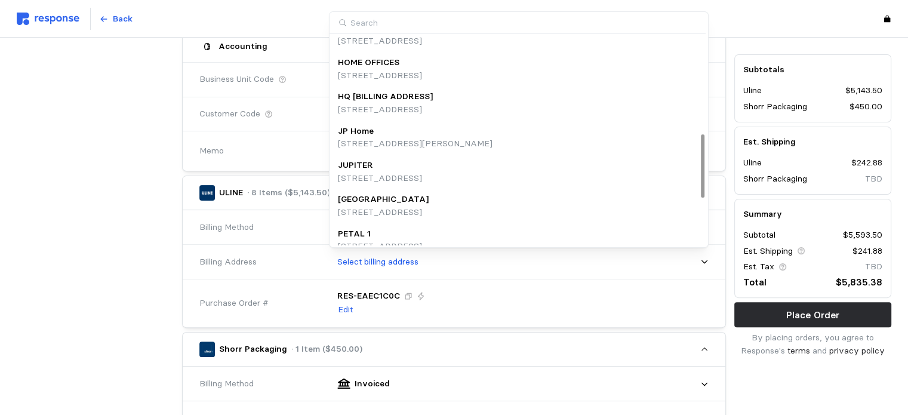
scroll to position [331, 0]
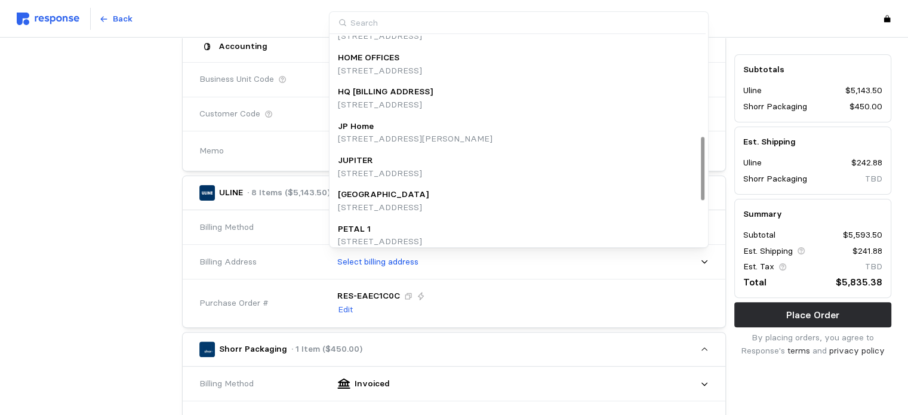
click at [433, 102] on p "[STREET_ADDRESS]" at bounding box center [385, 105] width 95 height 13
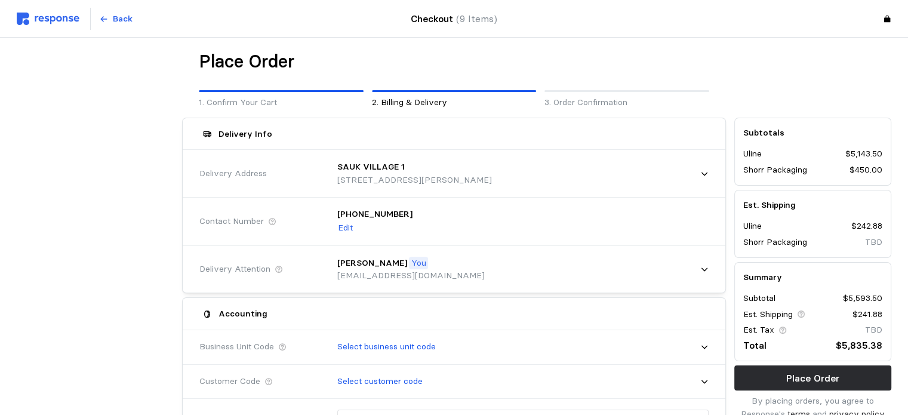
scroll to position [0, 0]
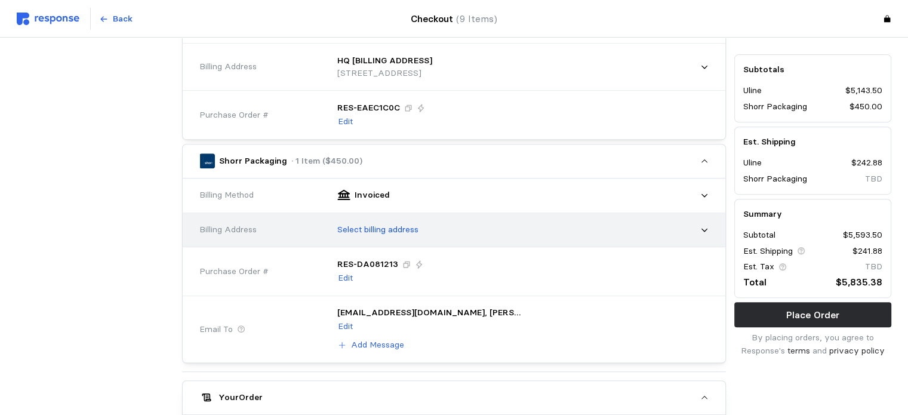
click at [535, 229] on div "Select billing address" at bounding box center [519, 230] width 380 height 30
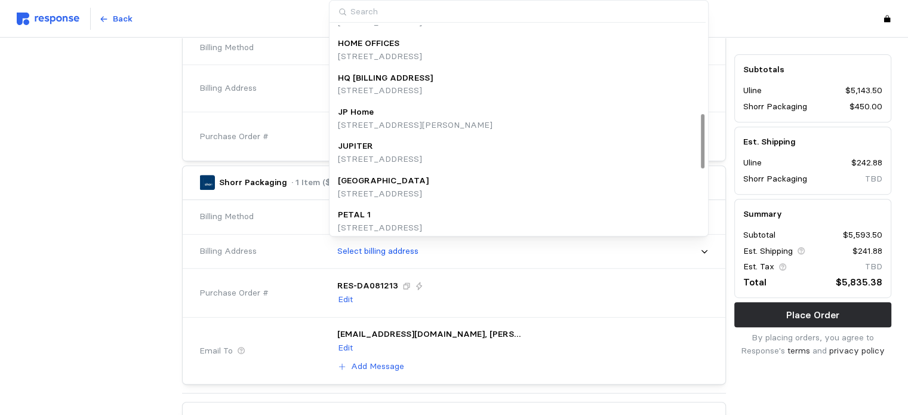
scroll to position [325, 0]
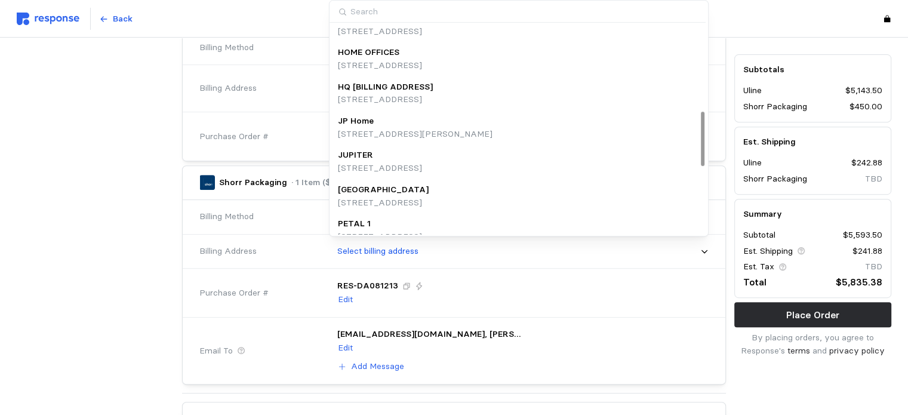
click at [433, 90] on div "HQ [BILLING ADDRESS]" at bounding box center [385, 87] width 95 height 13
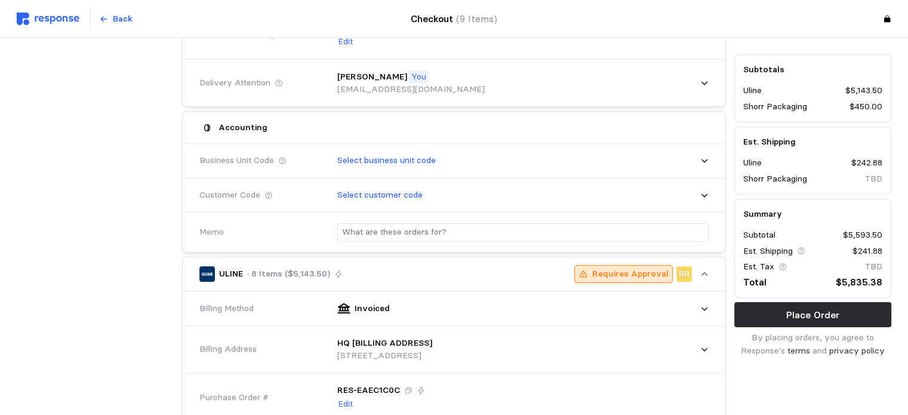
scroll to position [189, 0]
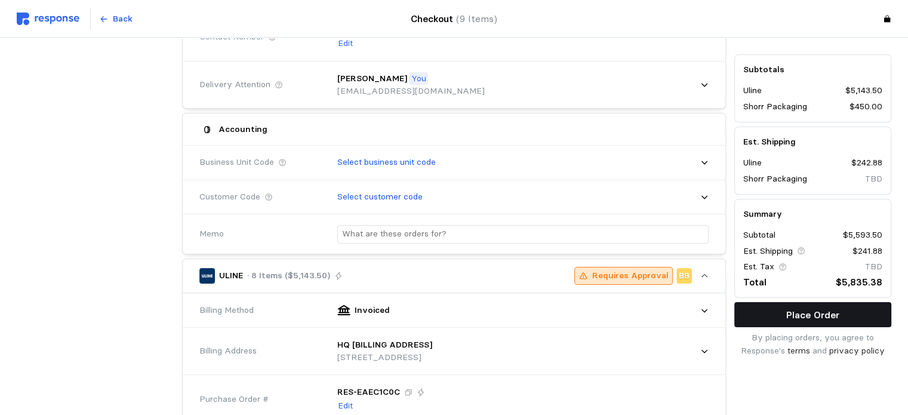
click at [691, 320] on button "Place Order" at bounding box center [812, 315] width 157 height 25
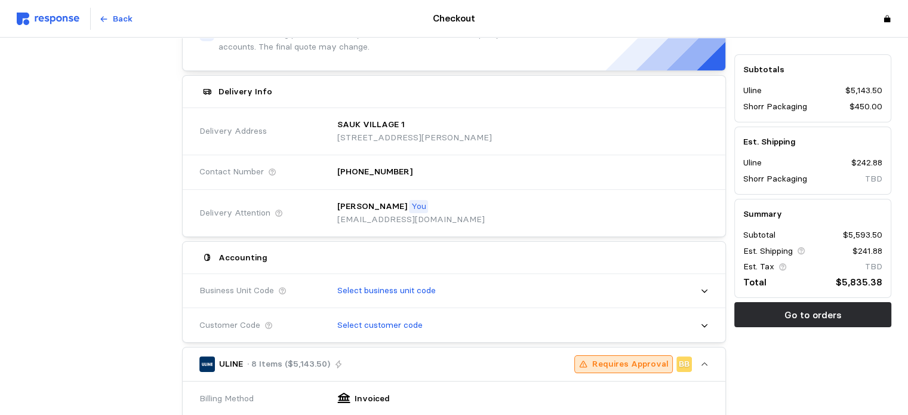
scroll to position [0, 0]
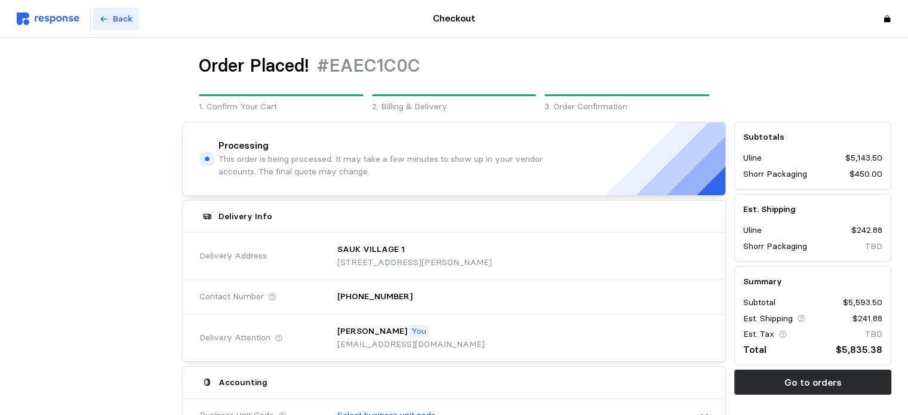
click at [113, 19] on p "Back" at bounding box center [123, 19] width 20 height 13
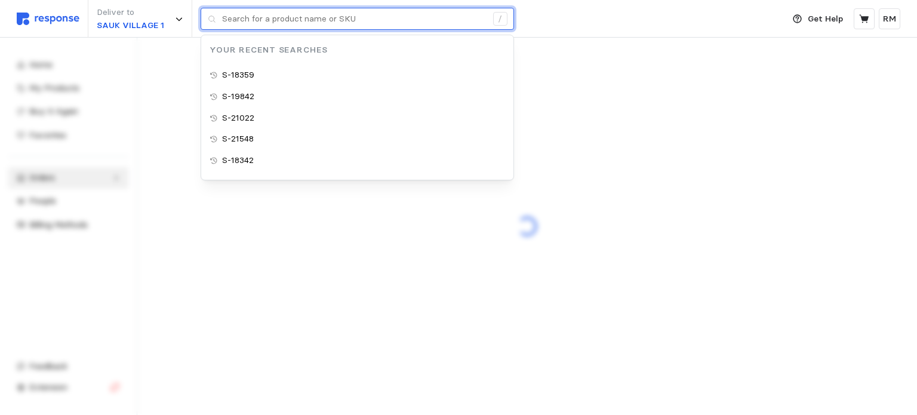
click at [353, 21] on input "text" at bounding box center [354, 18] width 265 height 21
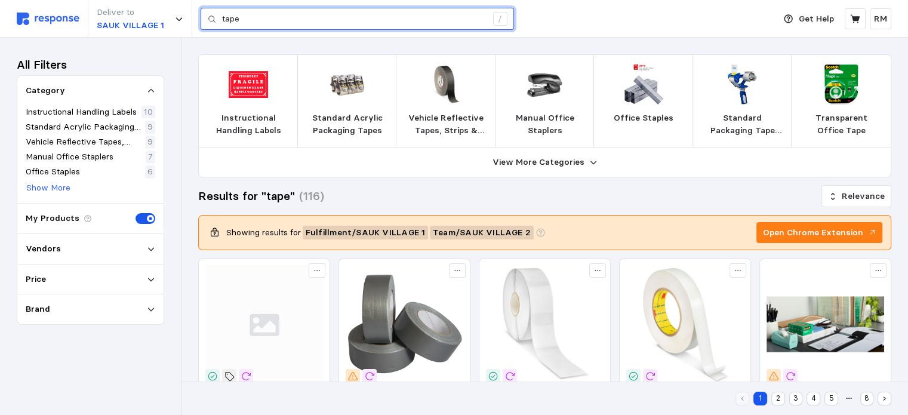
click at [253, 17] on input "tape" at bounding box center [354, 18] width 265 height 21
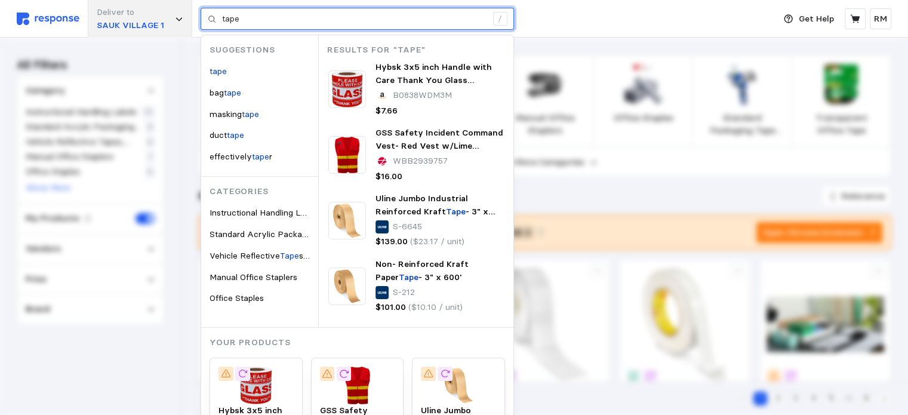
drag, startPoint x: 267, startPoint y: 20, endPoint x: 155, endPoint y: 20, distance: 111.7
click at [155, 20] on div "Deliver to SAUK VILLAGE 1 tape / Suggestions tape bag tape masking tape duct ta…" at bounding box center [393, 19] width 752 height 38
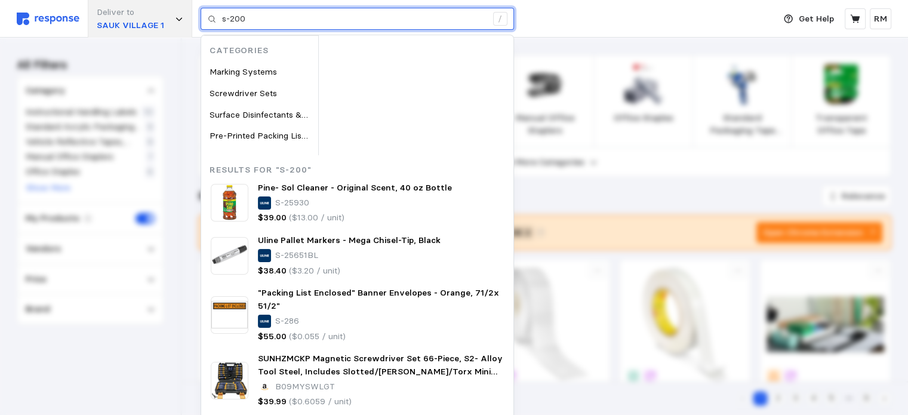
type input "s-200"
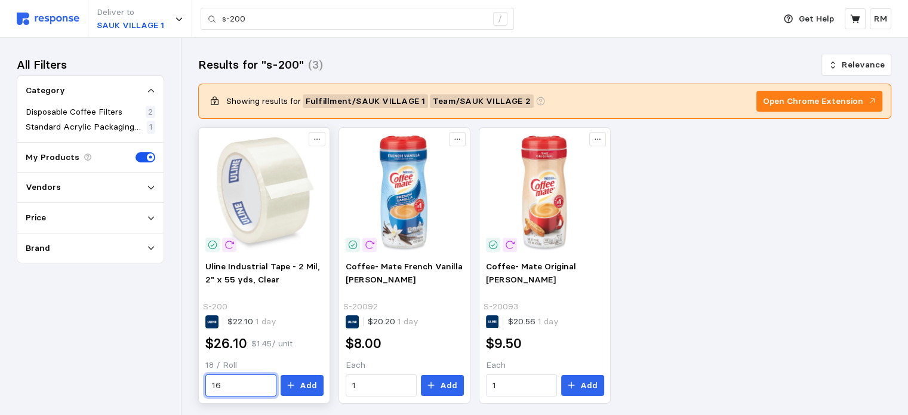
click at [240, 389] on input "16" at bounding box center [240, 385] width 57 height 21
click at [178, 319] on div "All Filters Category Disposable Coffee Filters 2 Standard Acrylic Packaging Tap…" at bounding box center [90, 226] width 181 height 377
click at [239, 389] on input "16" at bounding box center [240, 385] width 57 height 21
click at [242, 386] on input "16" at bounding box center [240, 385] width 57 height 21
drag, startPoint x: 241, startPoint y: 385, endPoint x: 196, endPoint y: 383, distance: 44.8
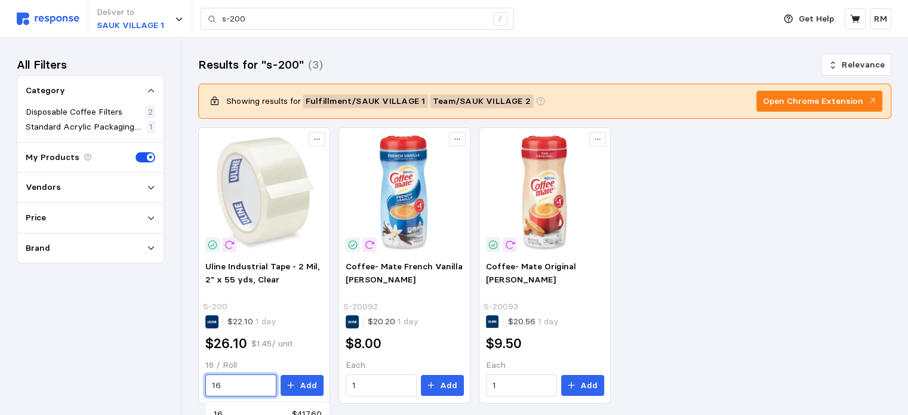
click at [196, 383] on div "Results for "s-200" (3) Relevance Showing results for Fulfillment / SAUK VILLAG…" at bounding box center [545, 246] width 727 height 416
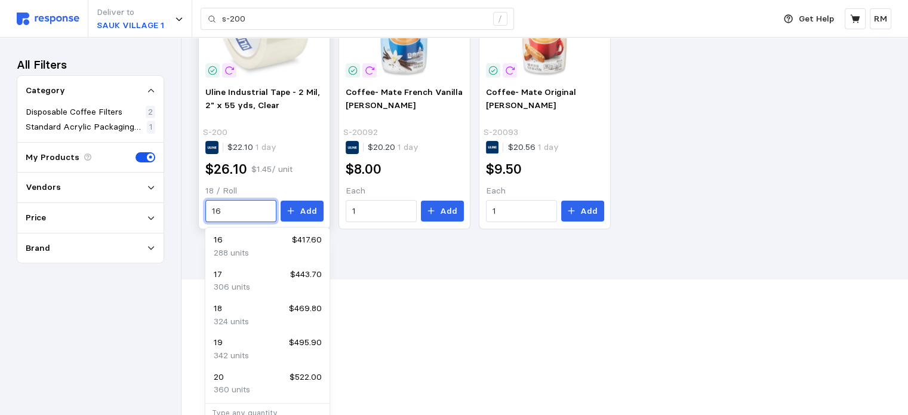
scroll to position [176, 0]
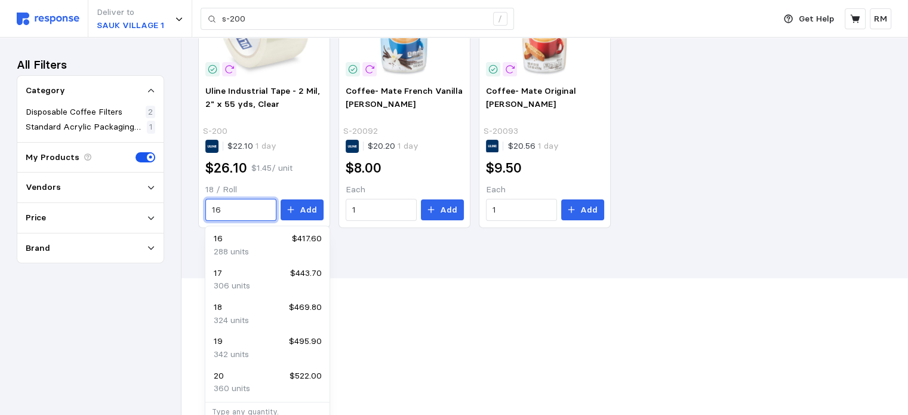
click at [251, 384] on div "360 units" at bounding box center [267, 388] width 107 height 13
type input "20"
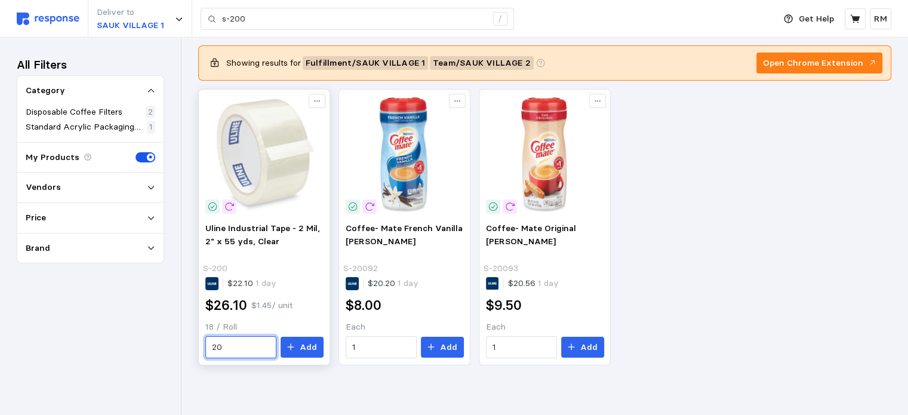
click at [226, 346] on input "20" at bounding box center [240, 347] width 57 height 21
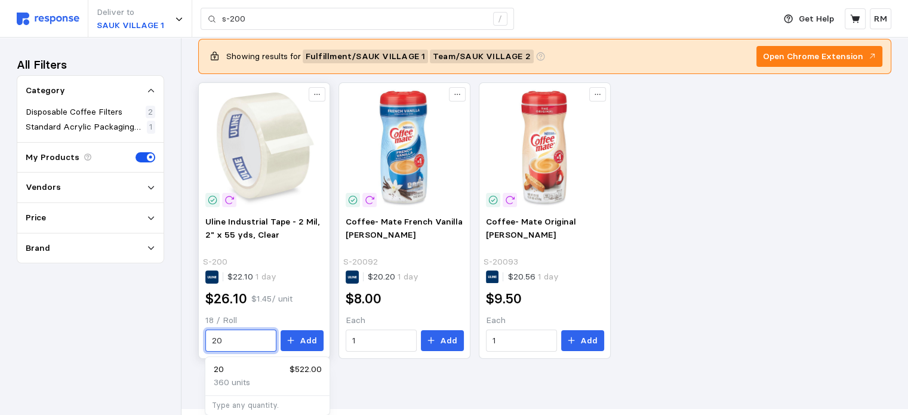
drag, startPoint x: 225, startPoint y: 340, endPoint x: 202, endPoint y: 341, distance: 23.3
click at [202, 341] on div "Uline Industrial Tape - 2 Mil, 2" x 55 yds, Clear S-200 $22.10 1 day $26.10 $1.…" at bounding box center [264, 283] width 127 height 144
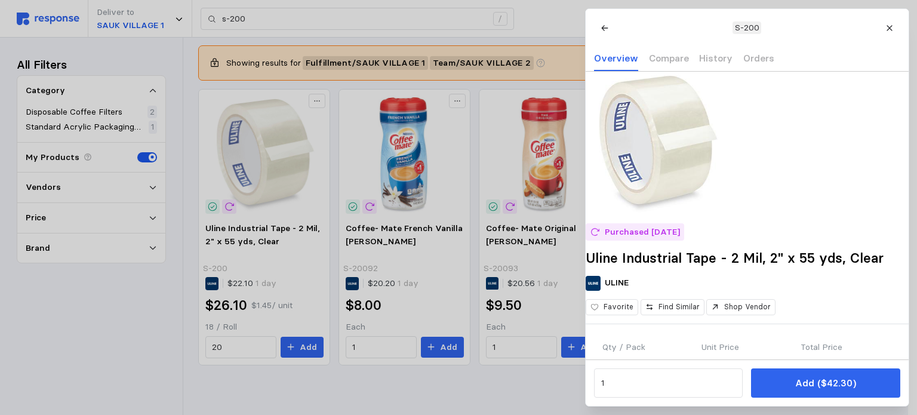
click at [224, 348] on div at bounding box center [458, 207] width 917 height 415
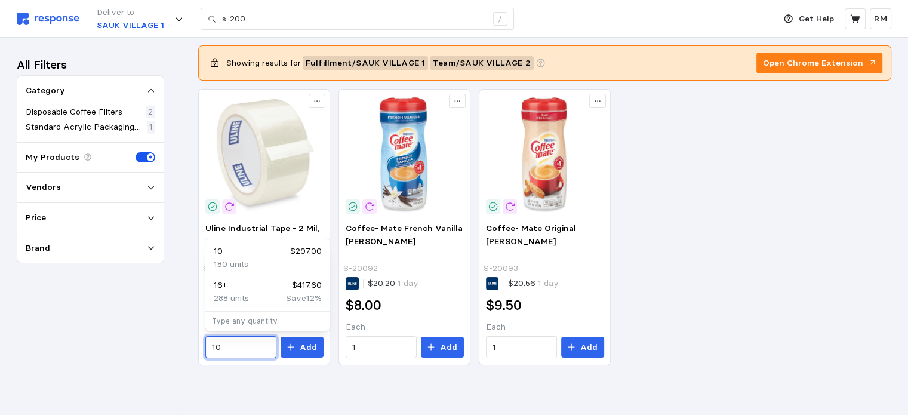
click at [250, 254] on div "10 $297.00" at bounding box center [267, 251] width 107 height 13
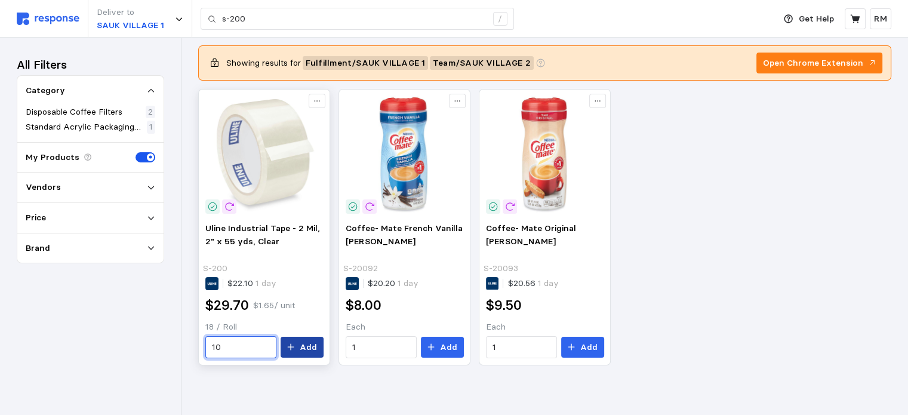
type input "10"
click at [293, 345] on icon at bounding box center [291, 347] width 7 height 7
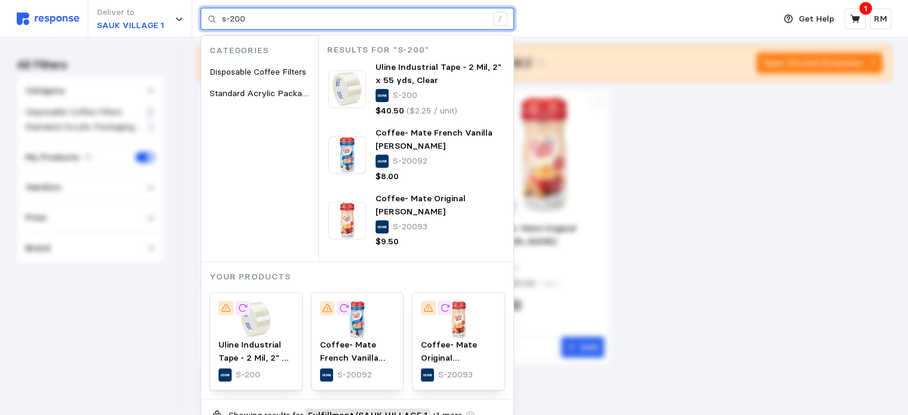
drag, startPoint x: 282, startPoint y: 21, endPoint x: 223, endPoint y: 21, distance: 59.1
click at [223, 21] on input "s-200" at bounding box center [354, 18] width 265 height 21
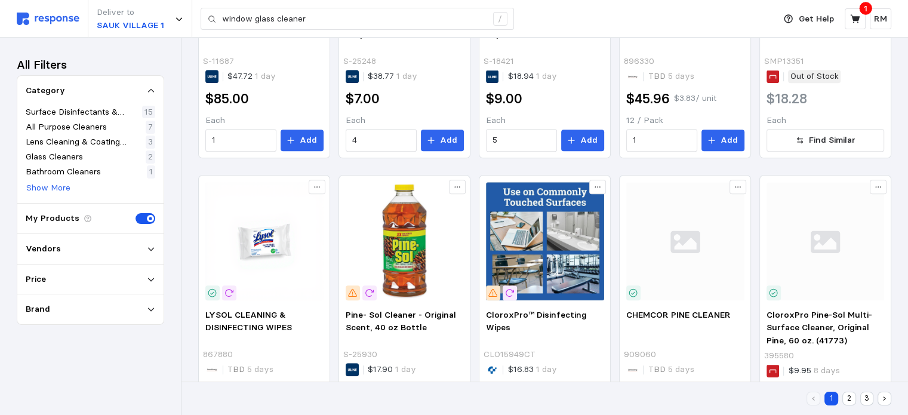
scroll to position [757, 0]
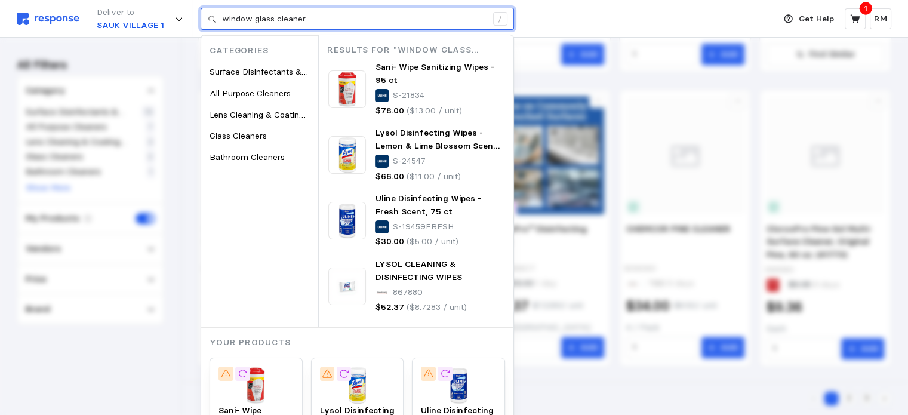
drag, startPoint x: 310, startPoint y: 19, endPoint x: 213, endPoint y: 24, distance: 97.5
click at [213, 24] on div "window glass cleaner /" at bounding box center [357, 19] width 313 height 23
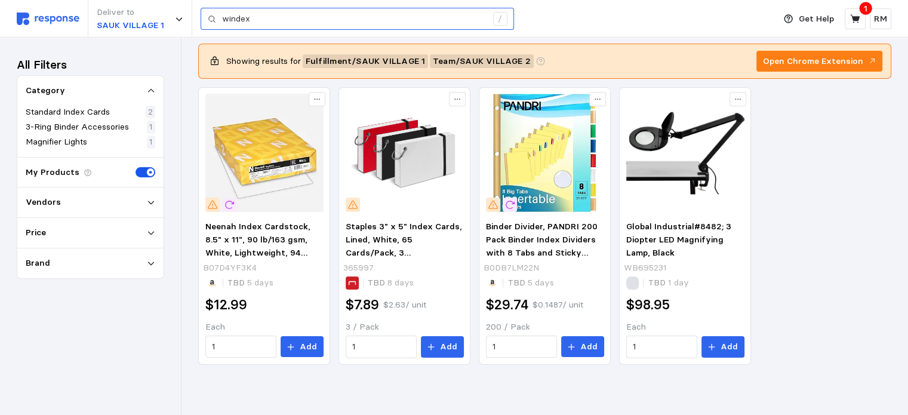
scroll to position [39, 0]
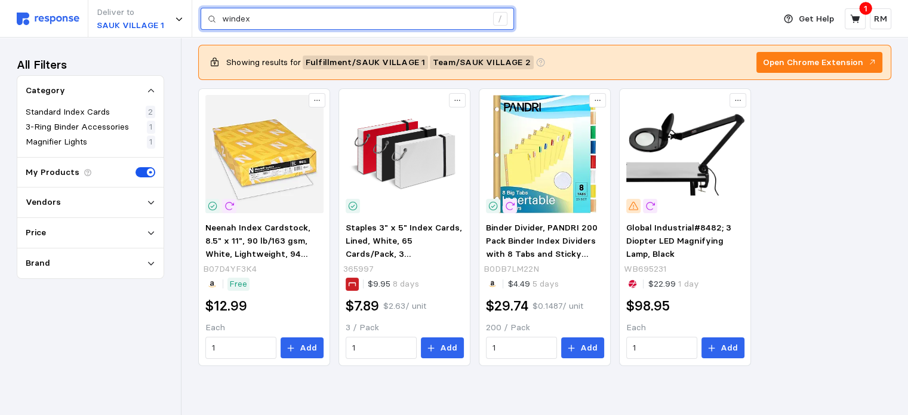
drag, startPoint x: 253, startPoint y: 19, endPoint x: 238, endPoint y: 16, distance: 15.7
click at [238, 16] on input "windex" at bounding box center [354, 18] width 265 height 21
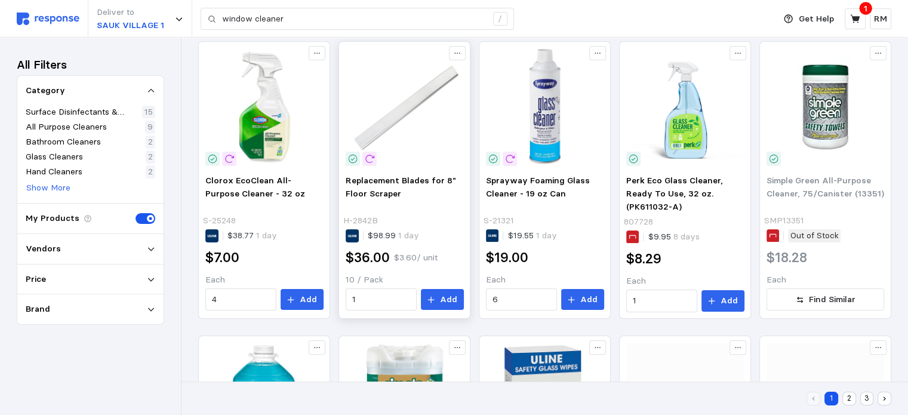
scroll to position [217, 0]
click at [579, 297] on button "Add" at bounding box center [582, 299] width 43 height 21
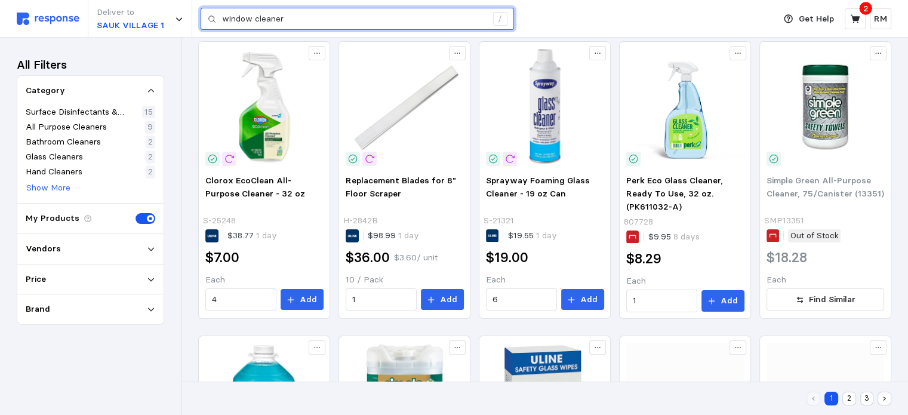
drag, startPoint x: 291, startPoint y: 15, endPoint x: 193, endPoint y: 14, distance: 97.9
click at [193, 14] on div "Deliver to [GEOGRAPHIC_DATA] 1 window cleaner /" at bounding box center [393, 19] width 752 height 38
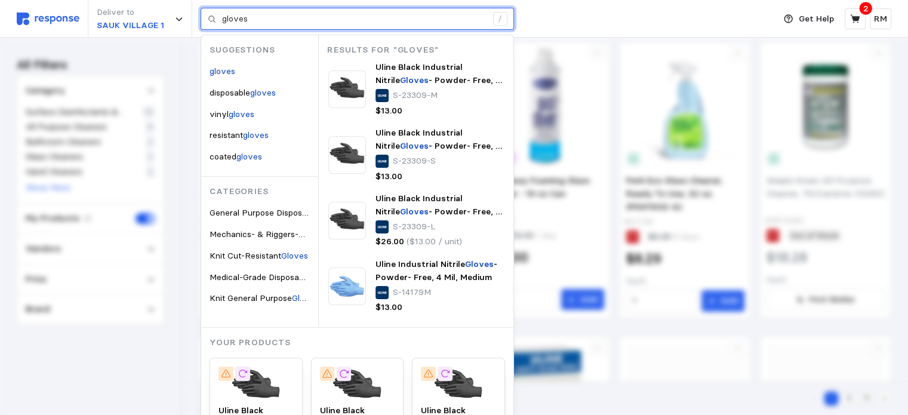
type input "gloves"
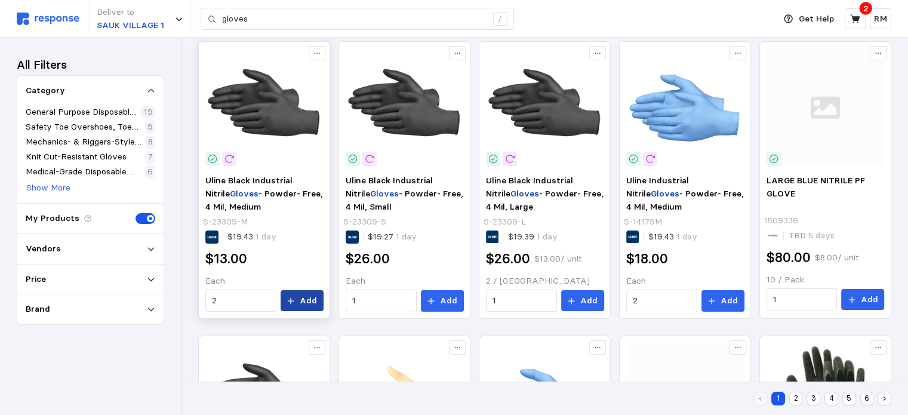
click at [305, 297] on p "Add" at bounding box center [308, 300] width 17 height 13
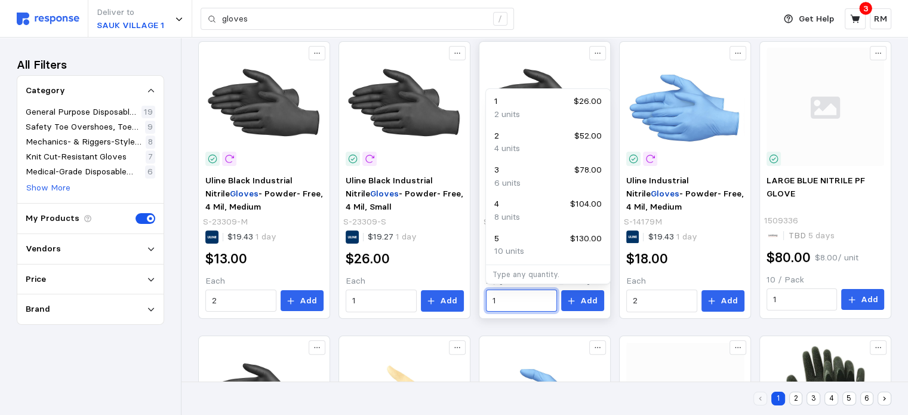
click at [518, 301] on input "1" at bounding box center [521, 300] width 57 height 21
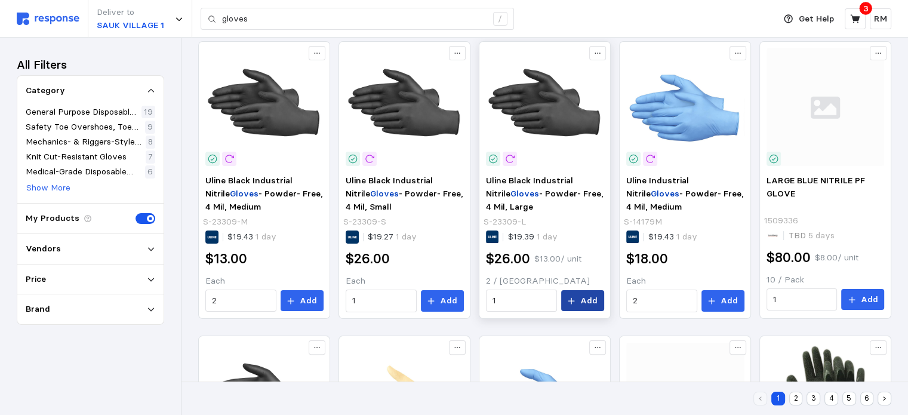
click at [582, 307] on button "Add" at bounding box center [582, 300] width 43 height 21
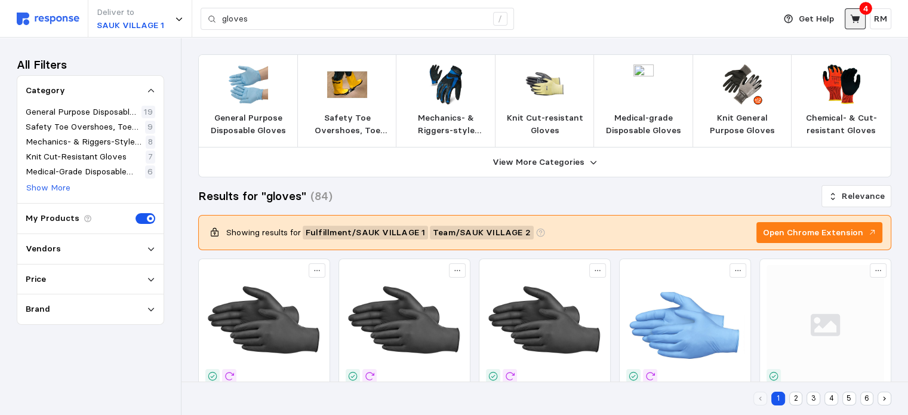
click at [691, 20] on icon at bounding box center [855, 19] width 11 height 11
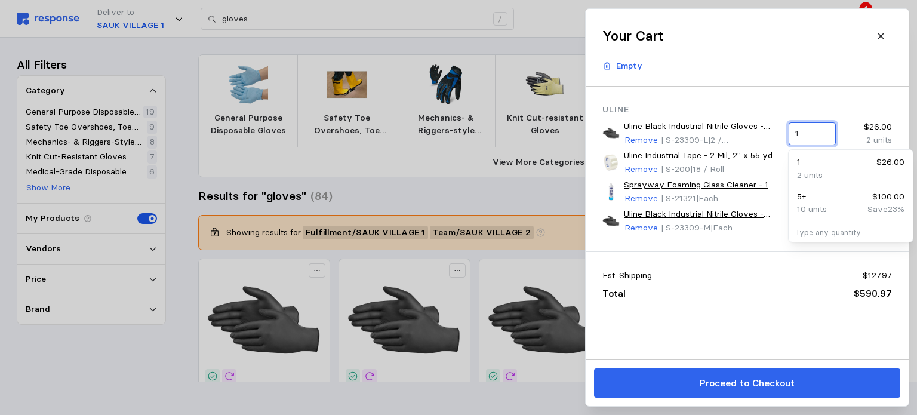
click at [691, 133] on input "1" at bounding box center [811, 133] width 33 height 21
click at [691, 172] on p "4 units" at bounding box center [810, 175] width 26 height 13
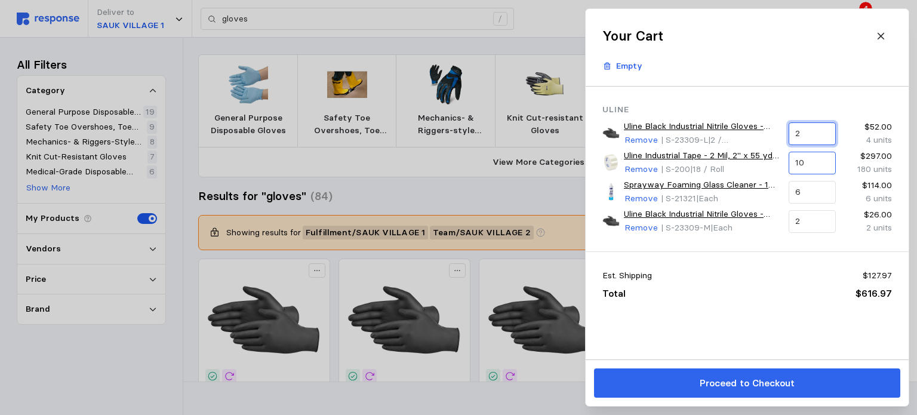
type input "2"
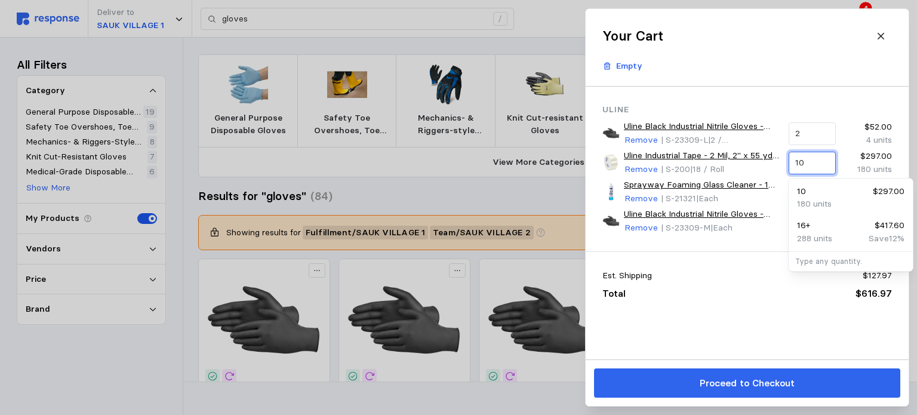
click at [691, 159] on input "10" at bounding box center [811, 162] width 33 height 21
click at [691, 235] on p "288 units" at bounding box center [814, 238] width 35 height 13
type input "16"
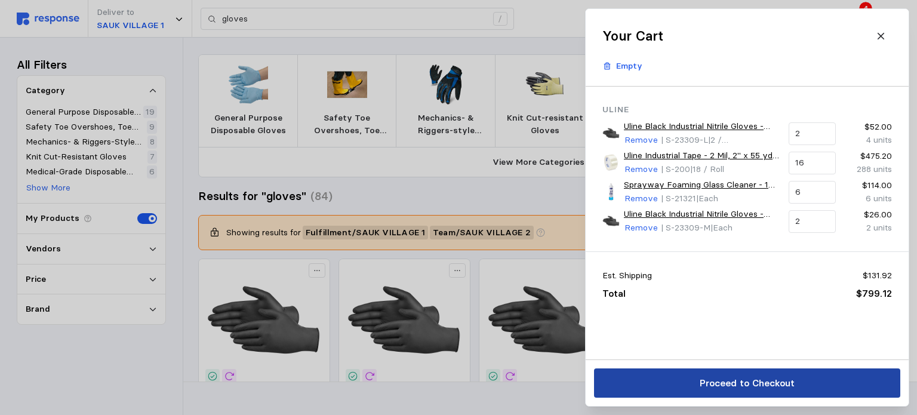
click at [691, 381] on p "Proceed to Checkout" at bounding box center [746, 383] width 95 height 15
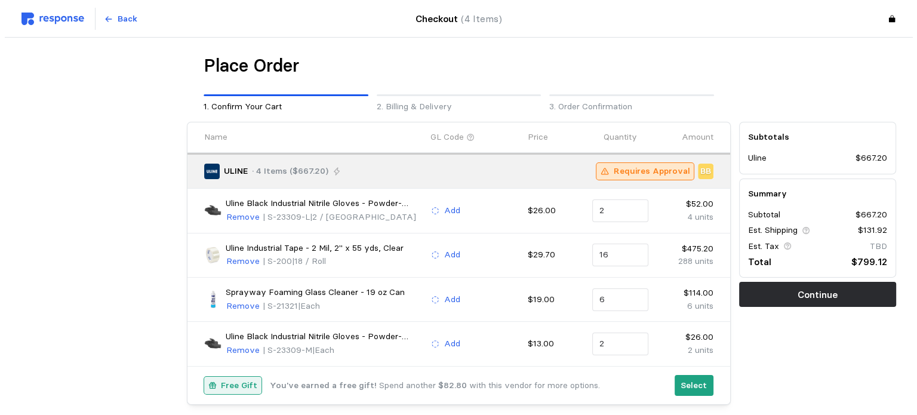
scroll to position [54, 0]
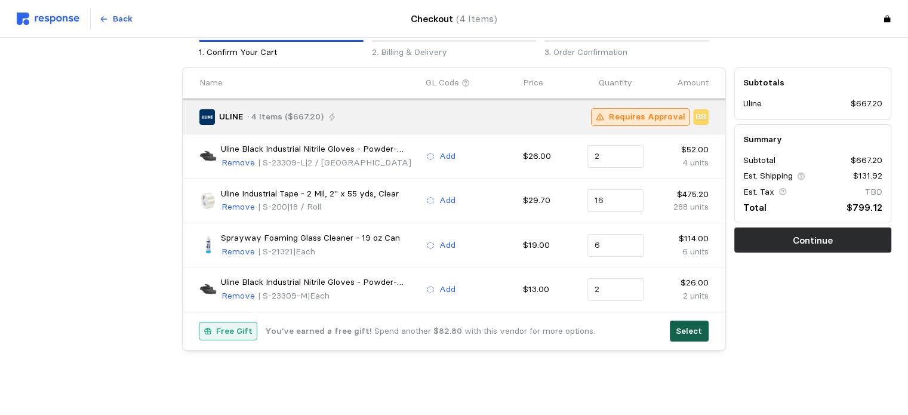
click at [691, 329] on p "Select" at bounding box center [689, 331] width 26 height 13
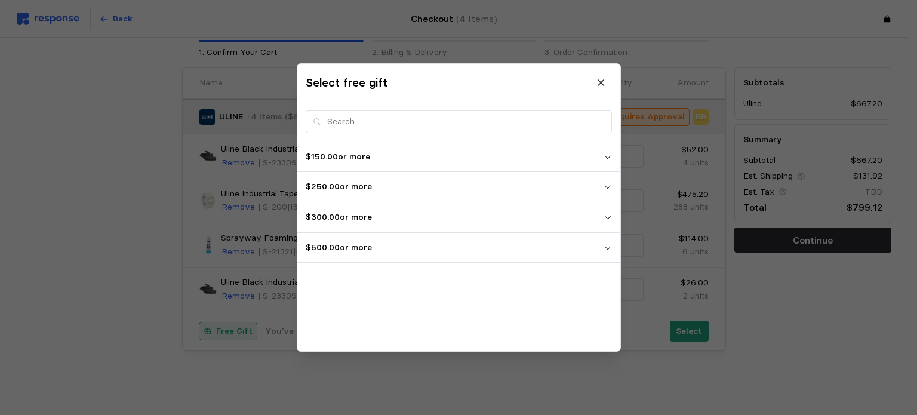
click at [482, 248] on p "$500.00 or more" at bounding box center [455, 247] width 298 height 13
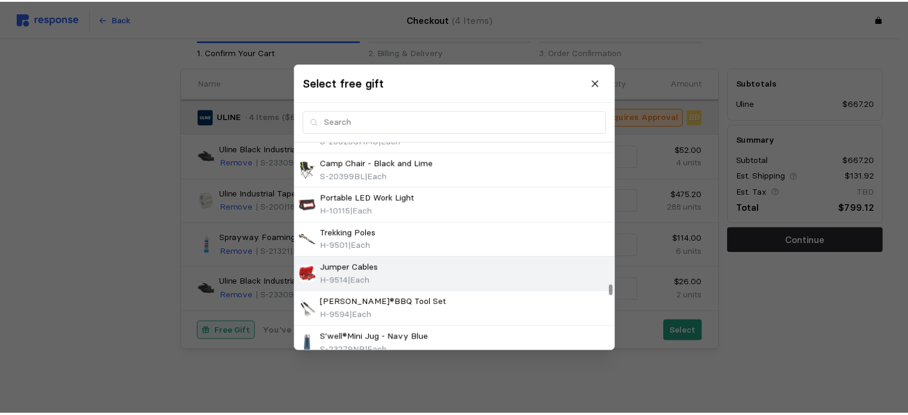
scroll to position [3039, 0]
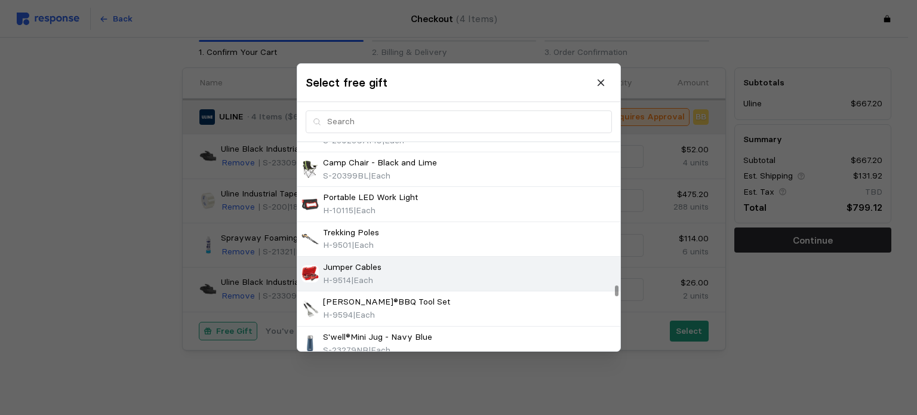
click at [484, 261] on div "Jumper Cables H-9514 | Each" at bounding box center [459, 274] width 315 height 26
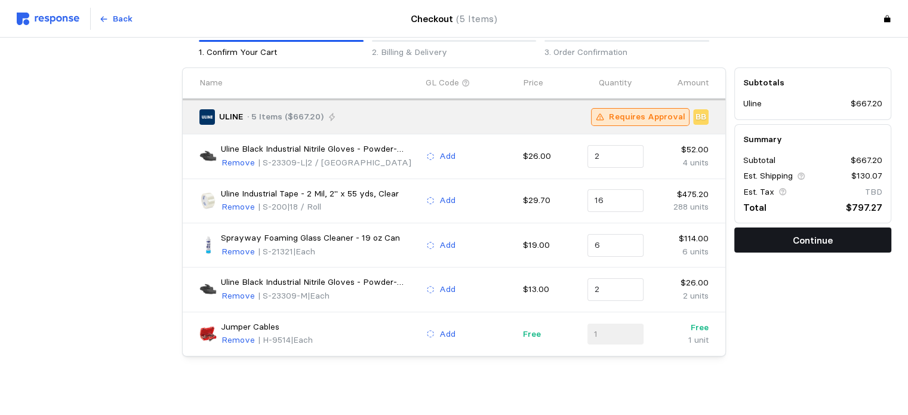
click at [691, 242] on p "Continue" at bounding box center [813, 240] width 40 height 15
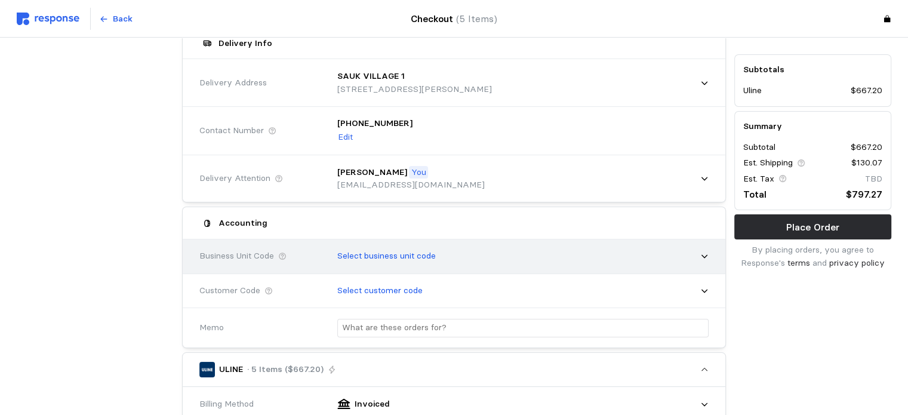
scroll to position [97, 0]
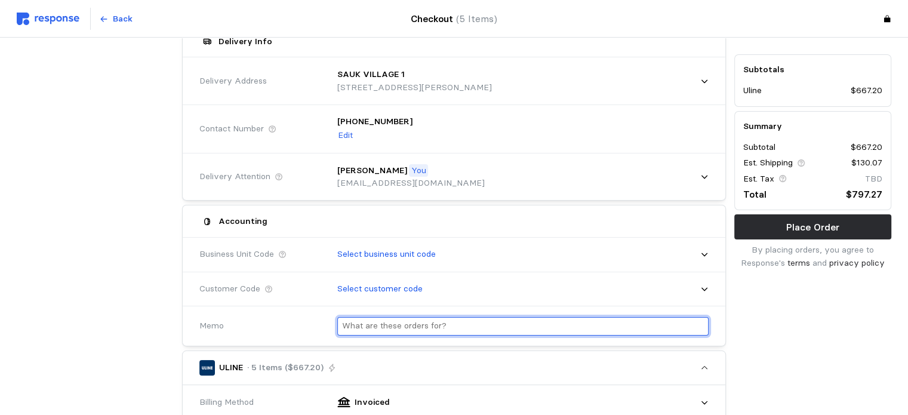
click at [534, 328] on input "text" at bounding box center [523, 326] width 362 height 17
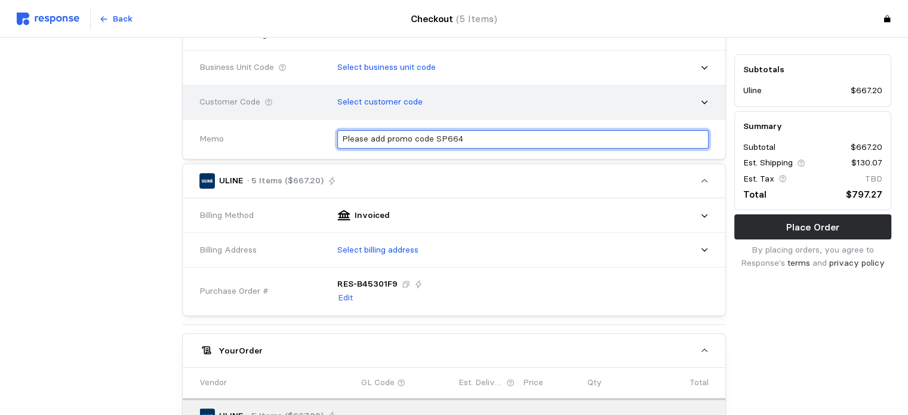
scroll to position [284, 0]
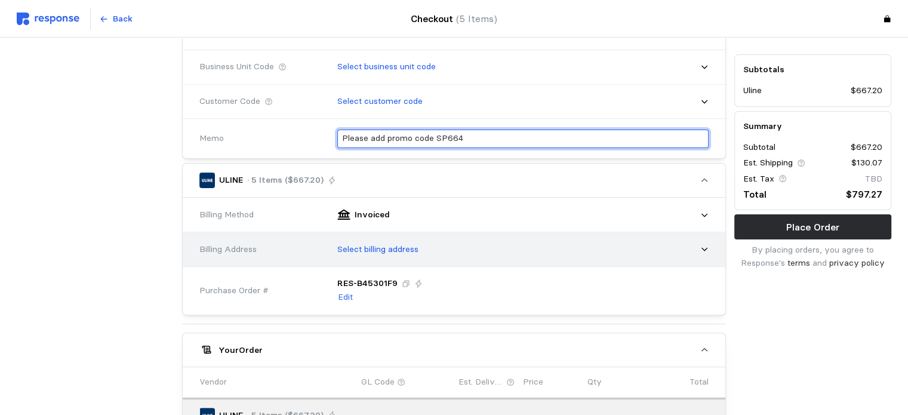
type input "Please add promo code SP664"
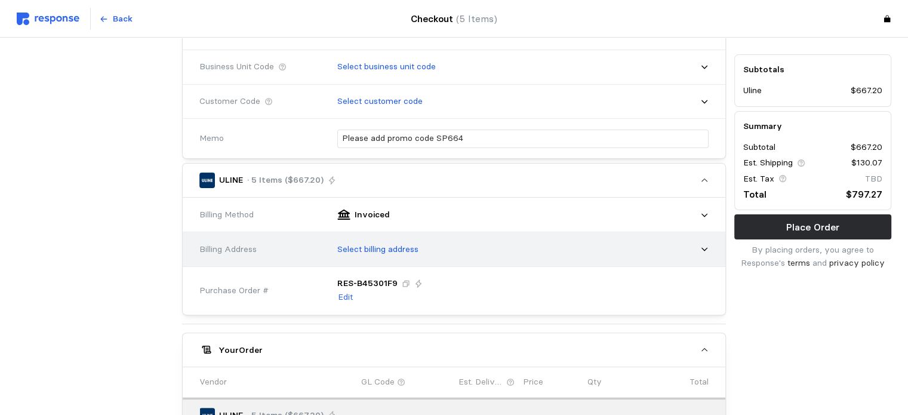
click at [601, 244] on div "Select billing address" at bounding box center [519, 250] width 380 height 30
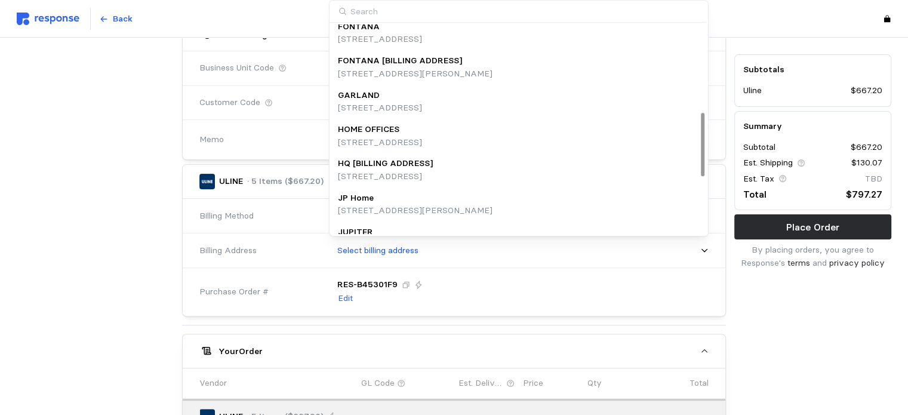
scroll to position [317, 0]
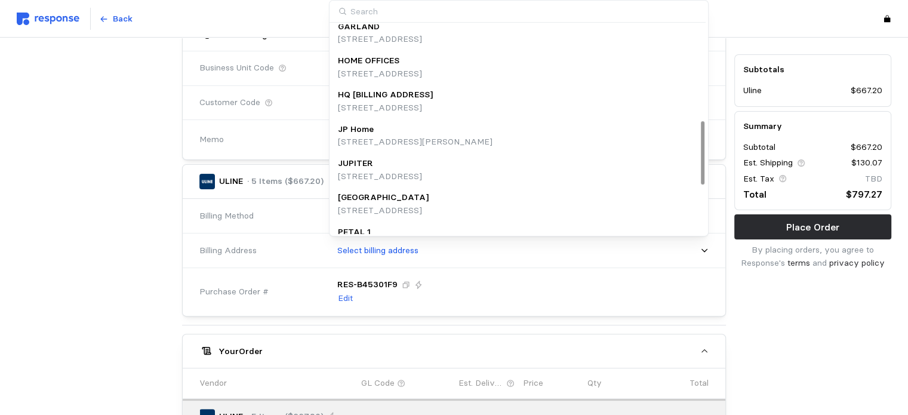
click at [433, 97] on div "HQ [BILLING ADDRESS]" at bounding box center [385, 94] width 95 height 13
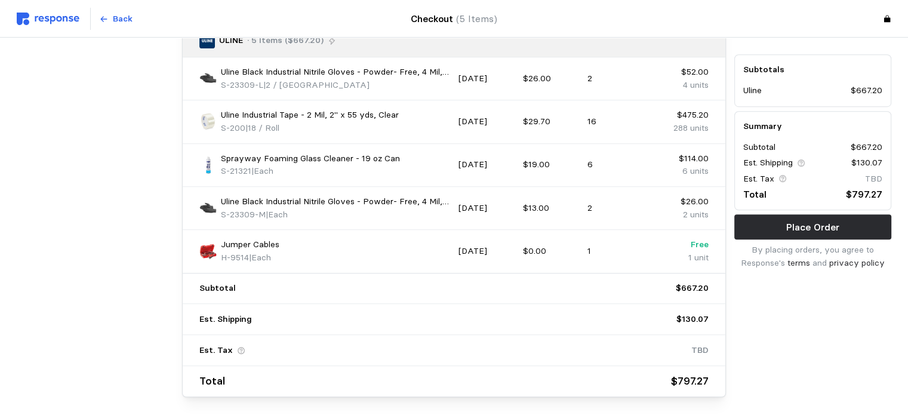
scroll to position [677, 0]
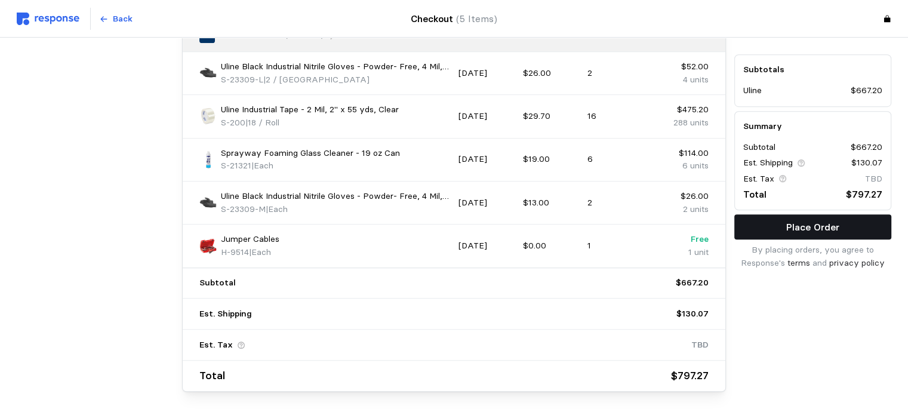
click at [691, 226] on button "Place Order" at bounding box center [812, 226] width 157 height 25
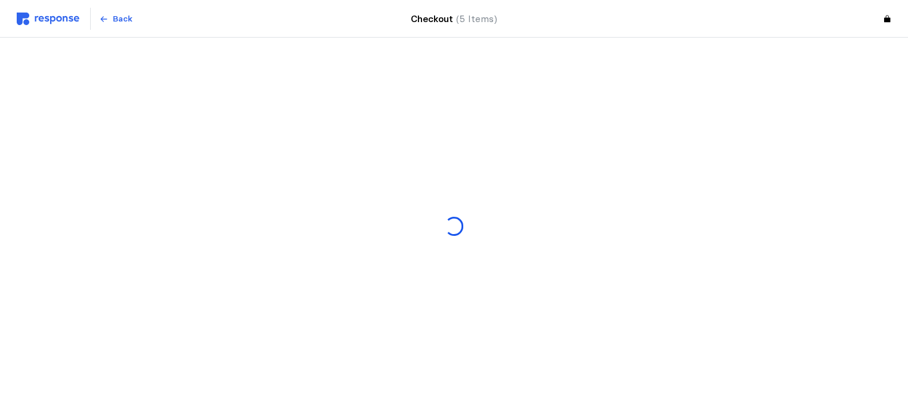
scroll to position [0, 0]
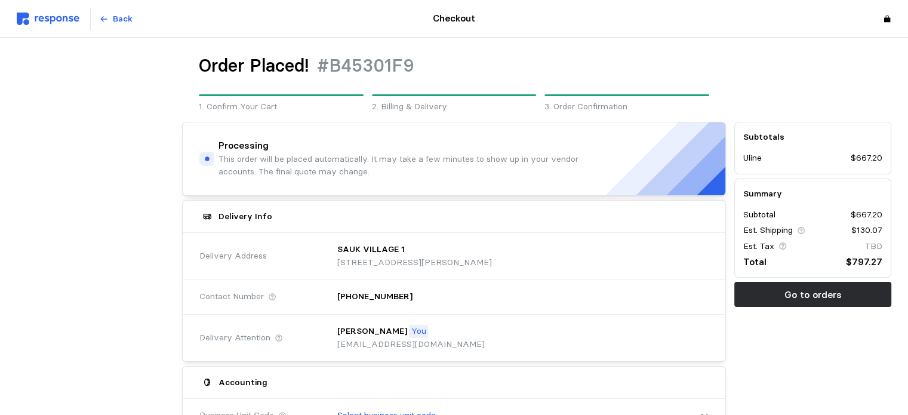
click at [67, 17] on img at bounding box center [48, 19] width 63 height 13
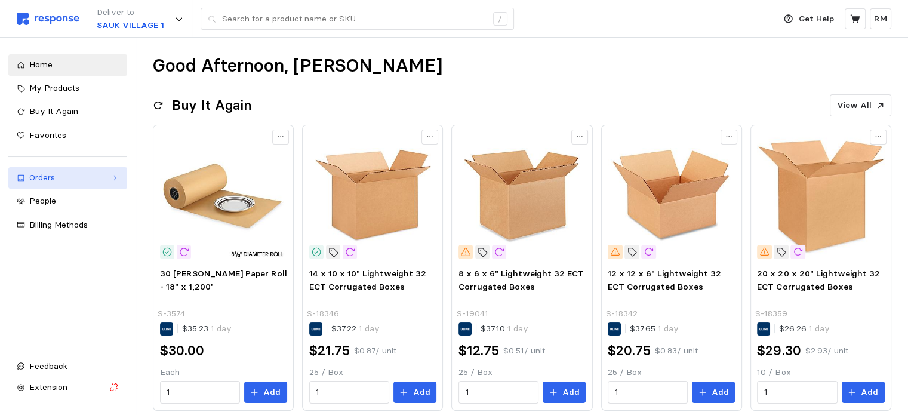
click at [66, 186] on link "Orders" at bounding box center [67, 177] width 119 height 21
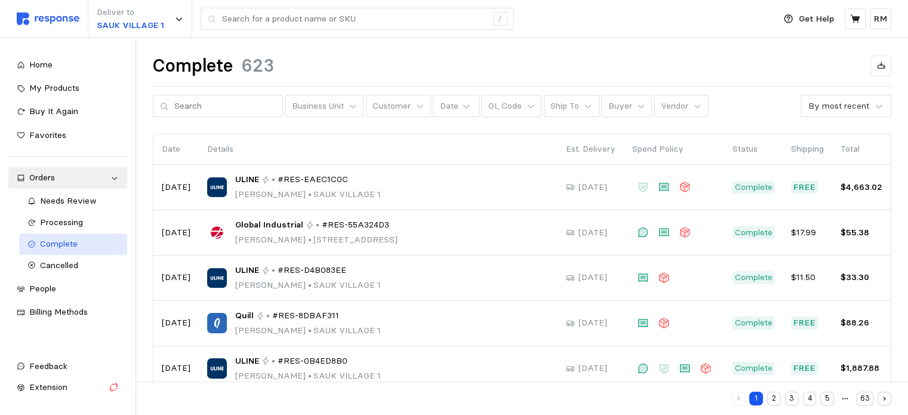
click at [78, 248] on div "Complete" at bounding box center [79, 244] width 79 height 13
click at [75, 225] on span "Processing" at bounding box center [61, 222] width 43 height 11
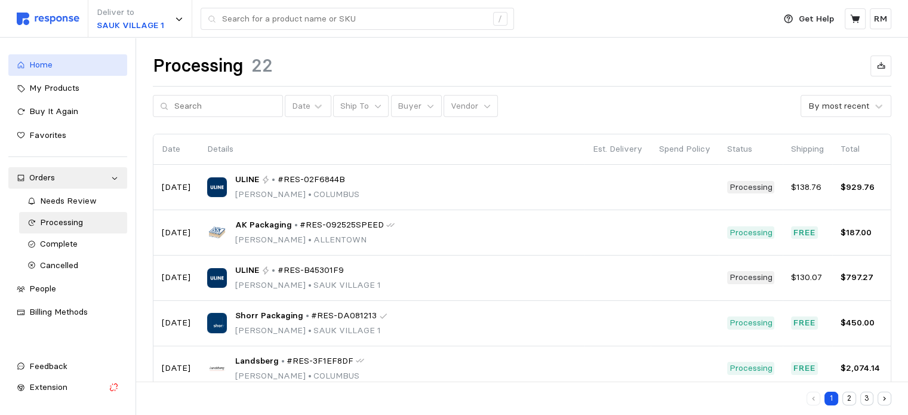
click at [53, 60] on div "Home" at bounding box center [74, 65] width 90 height 13
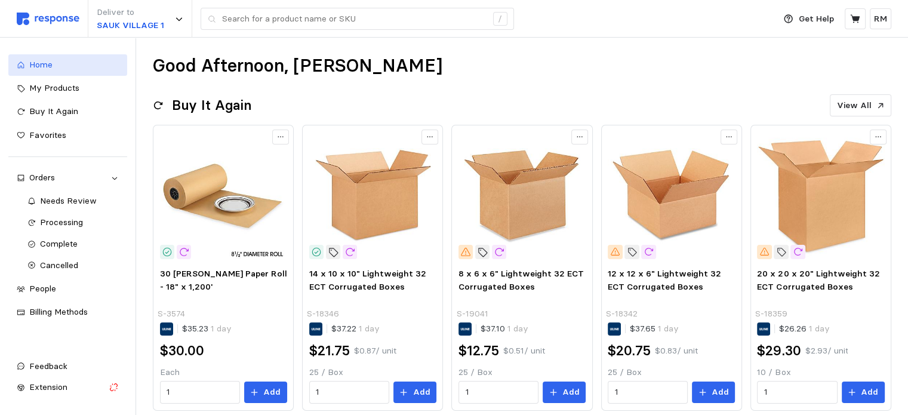
click at [31, 62] on span "Home" at bounding box center [40, 64] width 23 height 11
click at [40, 14] on img at bounding box center [48, 19] width 63 height 13
click at [44, 20] on img at bounding box center [48, 19] width 63 height 13
click at [45, 181] on div "Orders" at bounding box center [67, 177] width 77 height 13
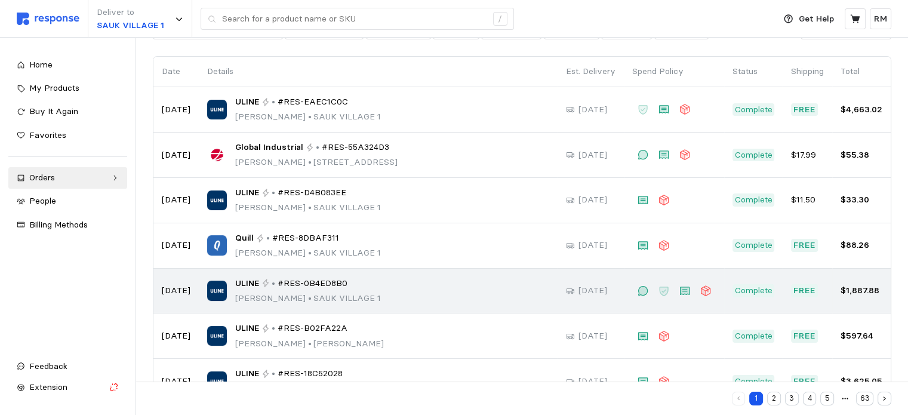
scroll to position [78, 0]
click at [465, 285] on div "ULINE • #RES-0B4ED8B0 [PERSON_NAME] • [GEOGRAPHIC_DATA] 1" at bounding box center [378, 290] width 342 height 28
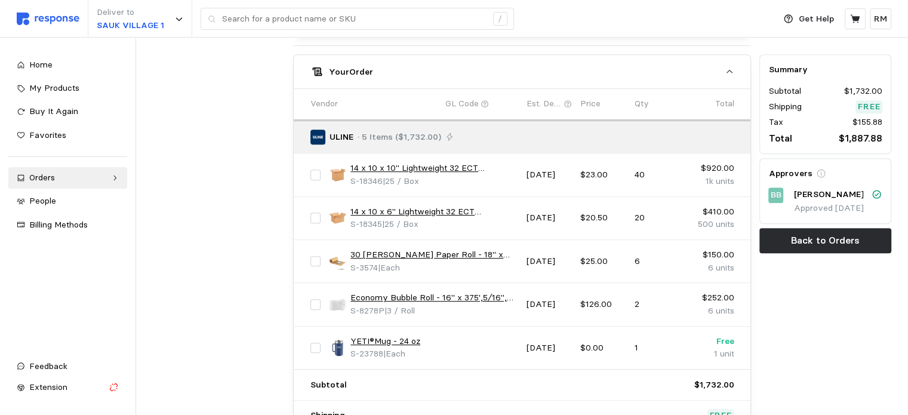
scroll to position [599, 0]
